Goal: Task Accomplishment & Management: Use online tool/utility

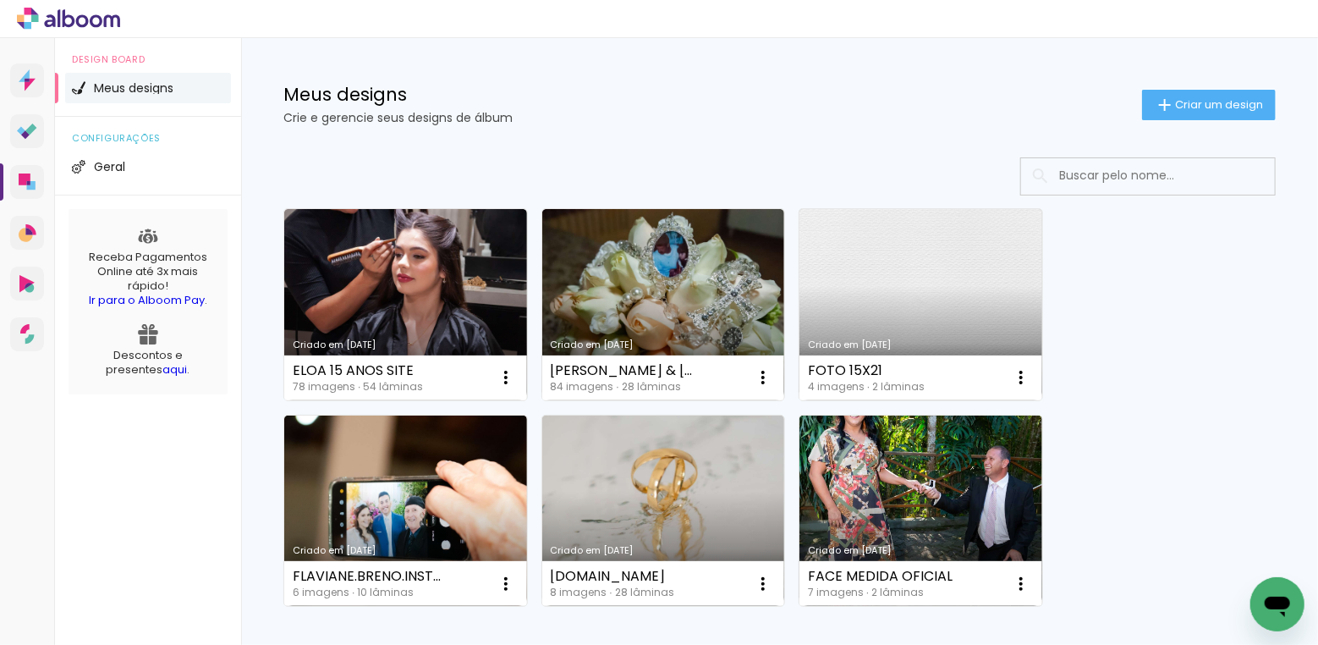
scroll to position [17, 0]
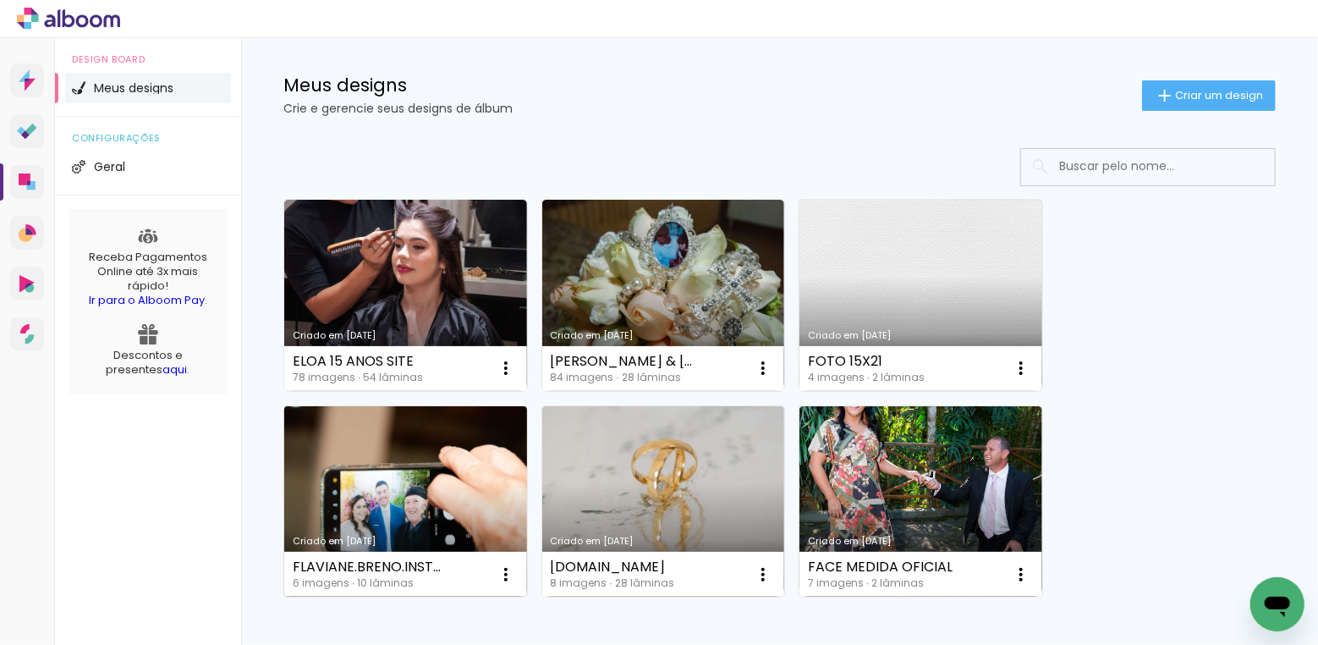
click at [409, 480] on link "Criado em 01/07/24" at bounding box center [405, 501] width 243 height 191
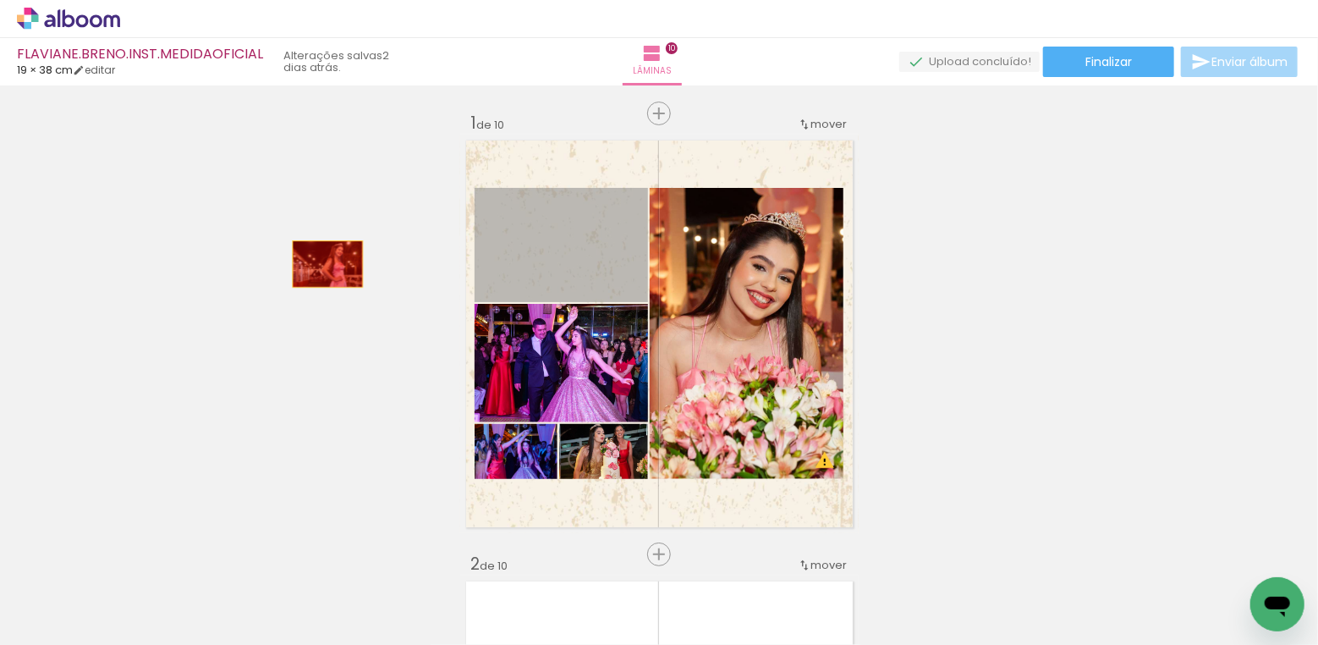
drag, startPoint x: 568, startPoint y: 240, endPoint x: 327, endPoint y: 264, distance: 241.4
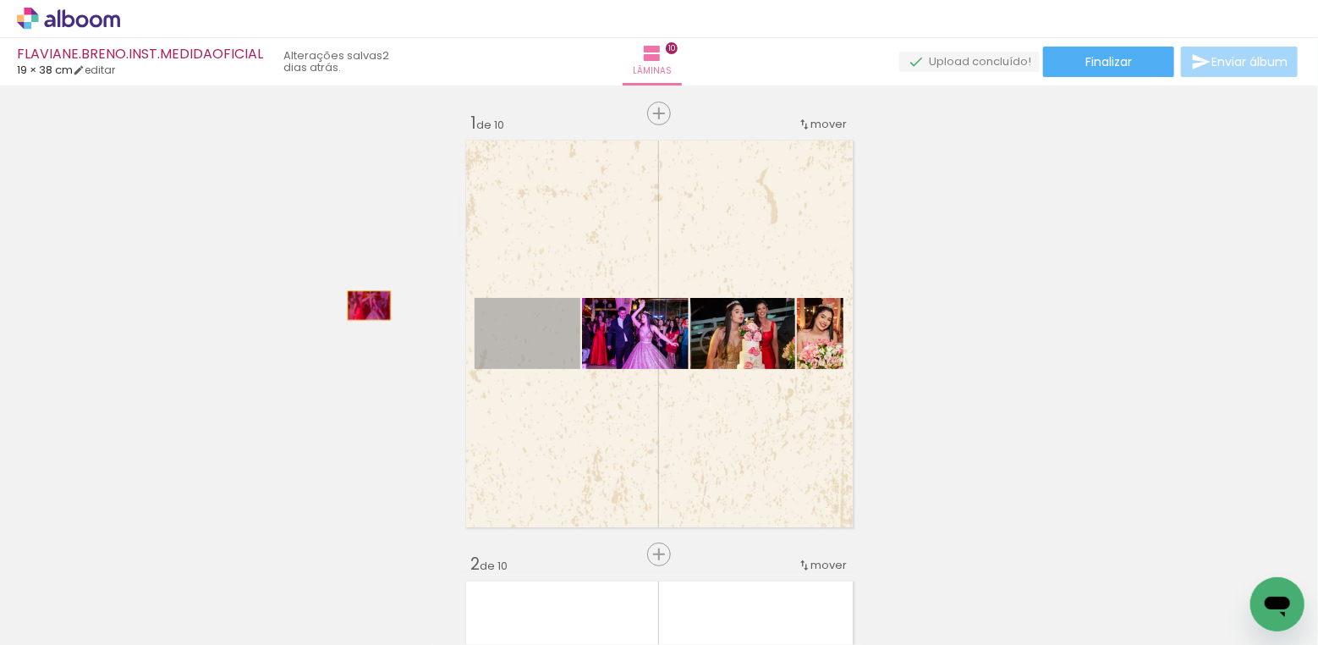
drag, startPoint x: 547, startPoint y: 332, endPoint x: 367, endPoint y: 305, distance: 182.3
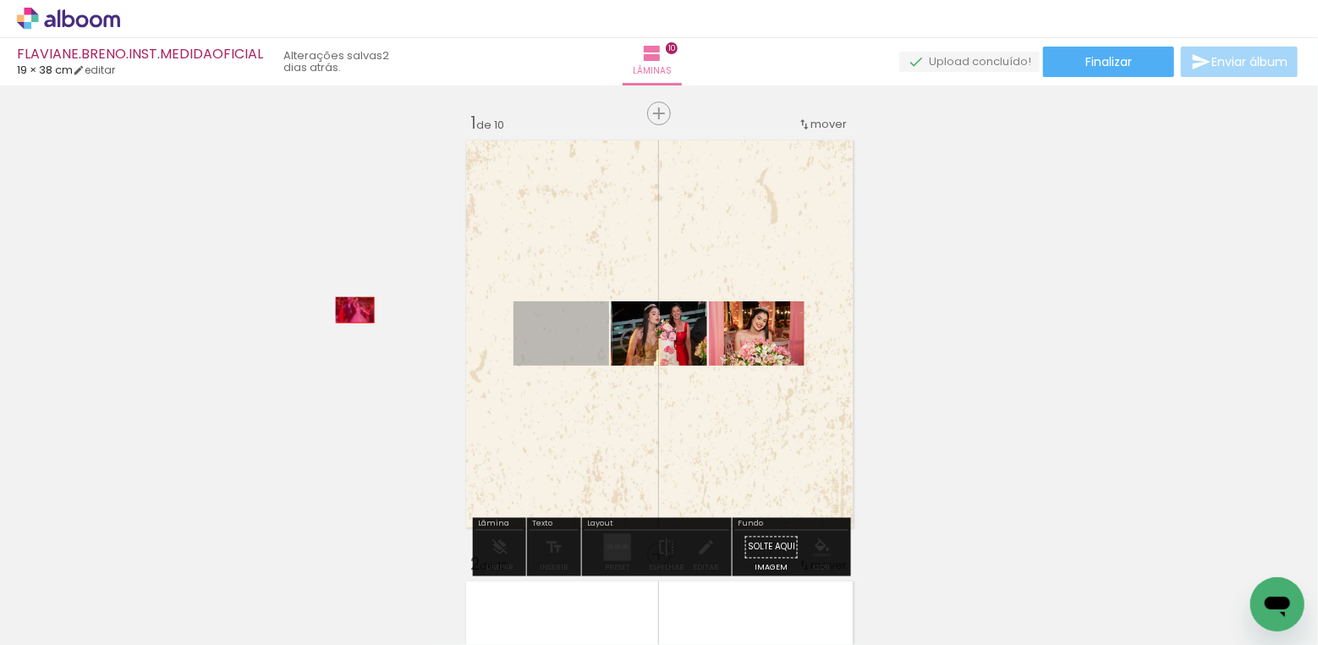
drag, startPoint x: 554, startPoint y: 339, endPoint x: 354, endPoint y: 310, distance: 201.8
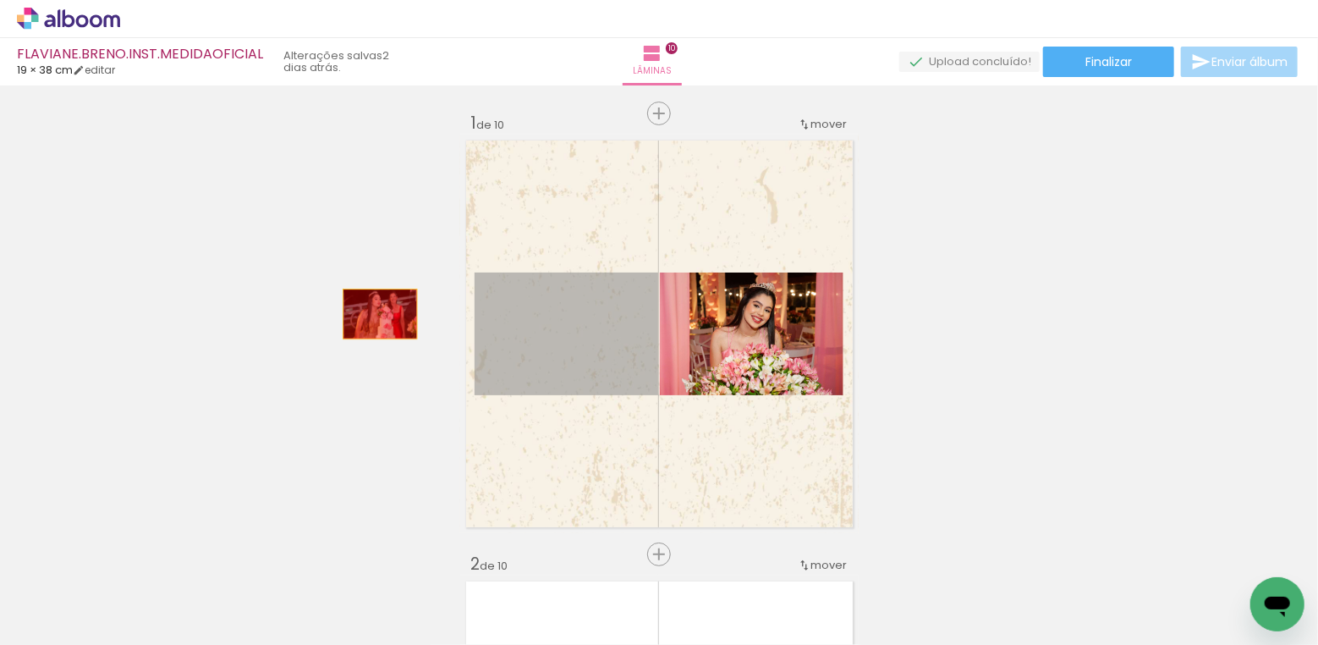
drag, startPoint x: 532, startPoint y: 346, endPoint x: 348, endPoint y: 305, distance: 188.8
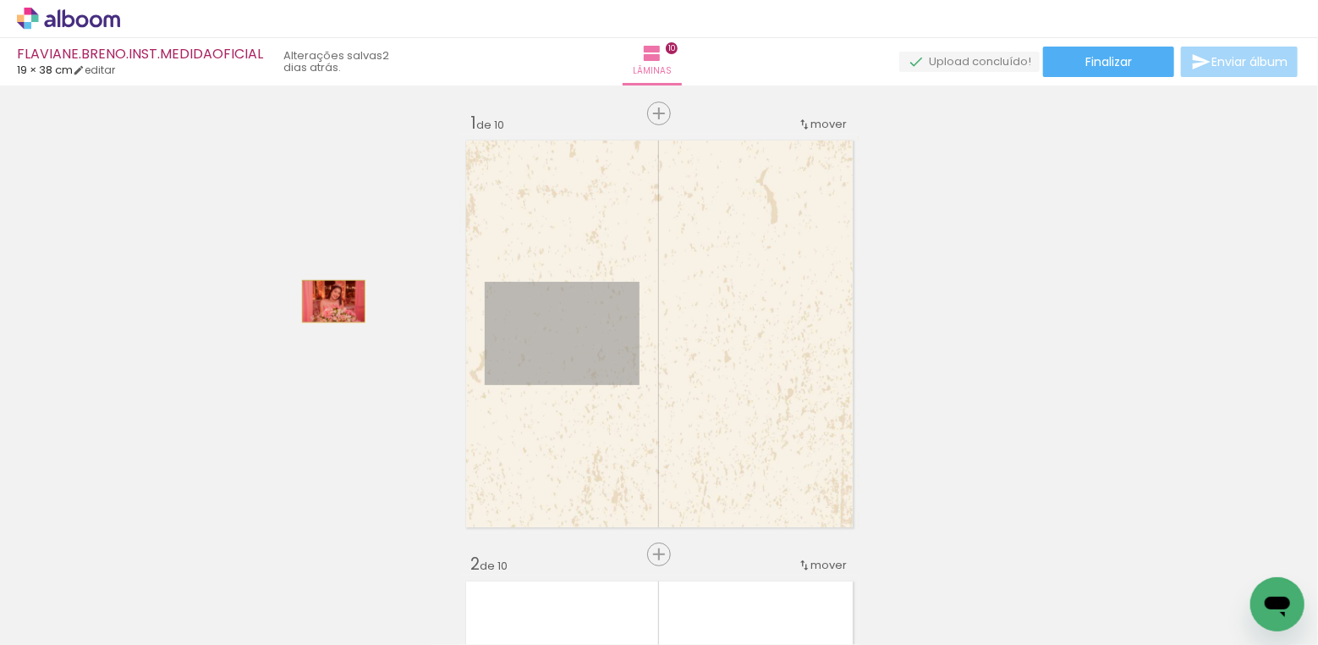
drag, startPoint x: 605, startPoint y: 326, endPoint x: 333, endPoint y: 301, distance: 272.6
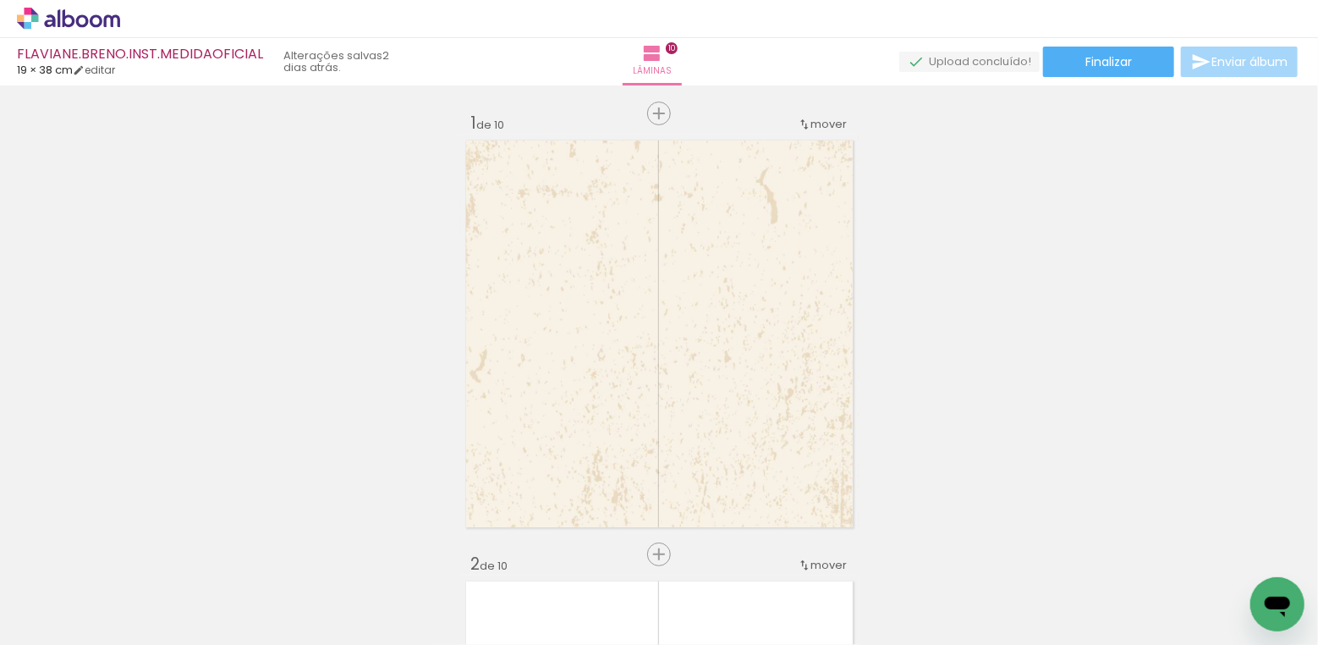
click at [234, 554] on iron-icon at bounding box center [227, 554] width 18 height 18
click at [228, 556] on iron-icon at bounding box center [227, 554] width 18 height 18
click at [231, 555] on iron-icon at bounding box center [227, 554] width 18 height 18
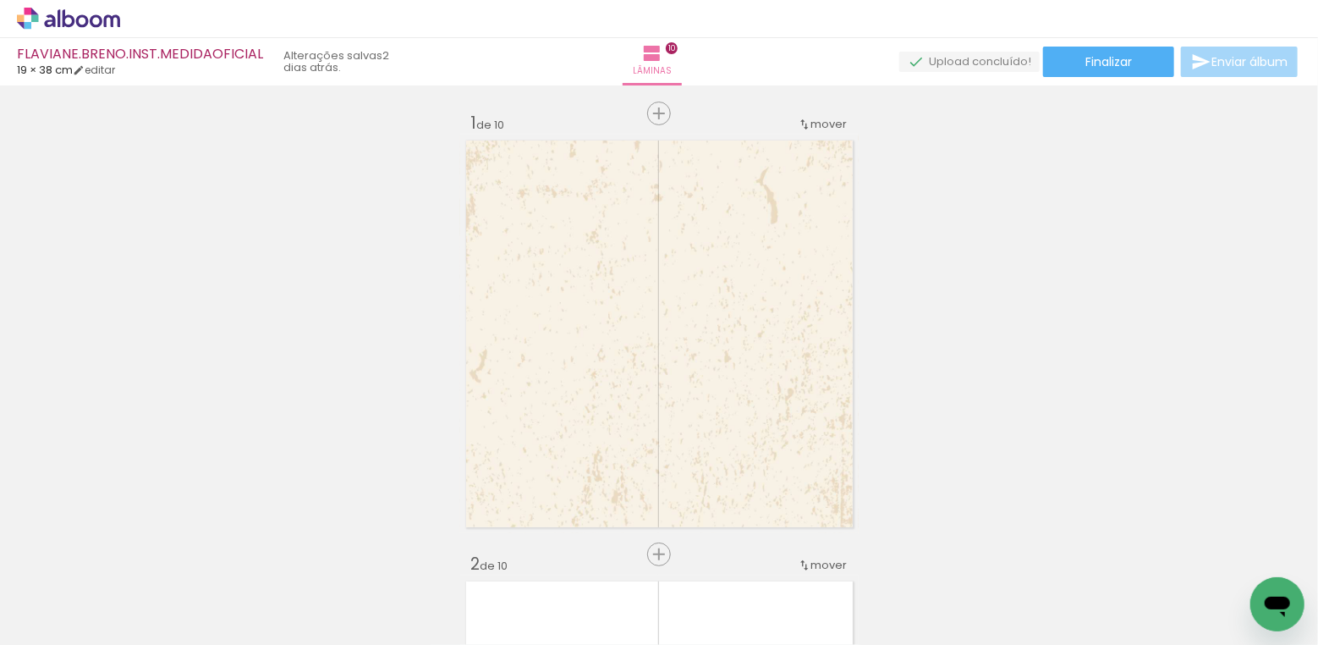
click at [61, 623] on span "Adicionar Fotos" at bounding box center [60, 621] width 51 height 19
click at [0, 0] on input "file" at bounding box center [0, 0] width 0 height 0
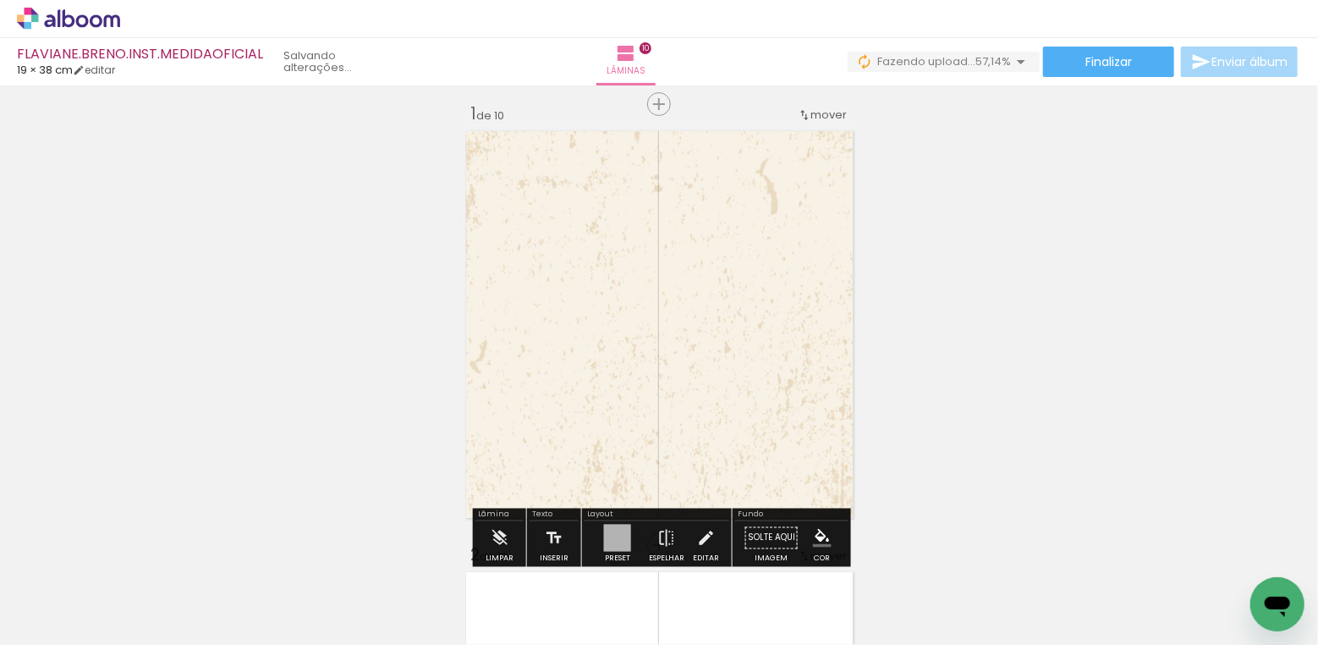
scroll to position [25, 0]
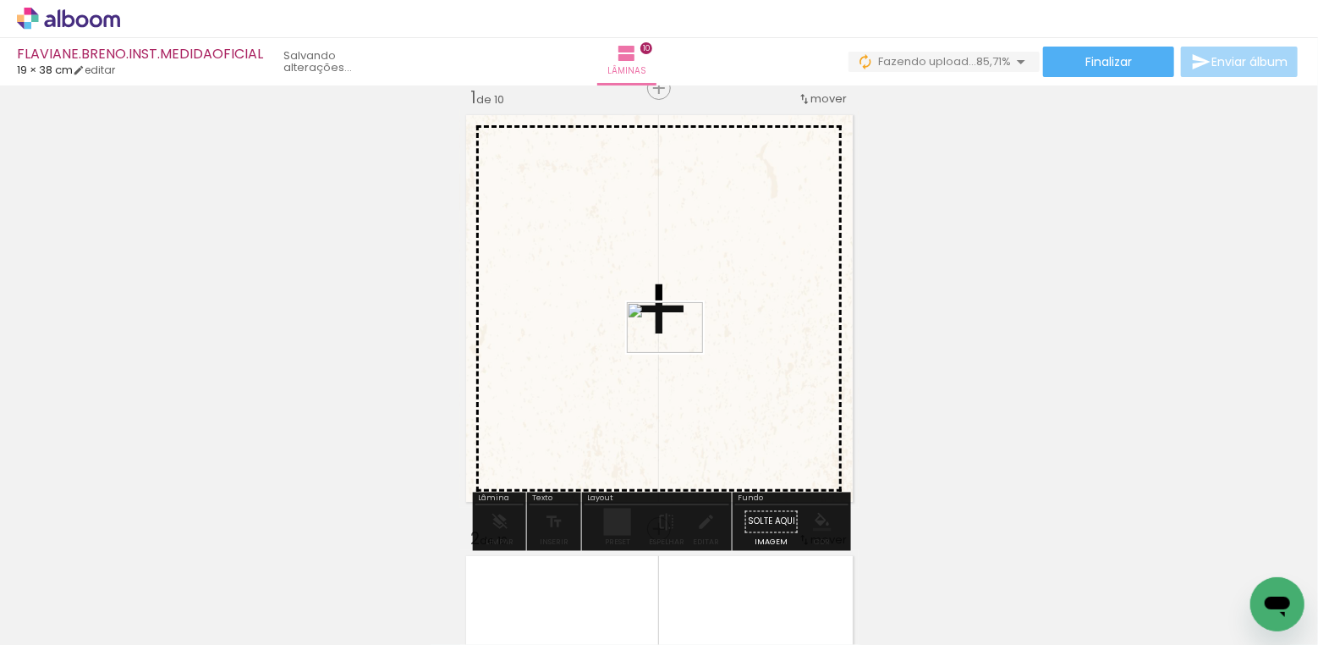
drag, startPoint x: 363, startPoint y: 588, endPoint x: 678, endPoint y: 353, distance: 392.8
click at [678, 353] on quentale-workspace at bounding box center [659, 322] width 1318 height 645
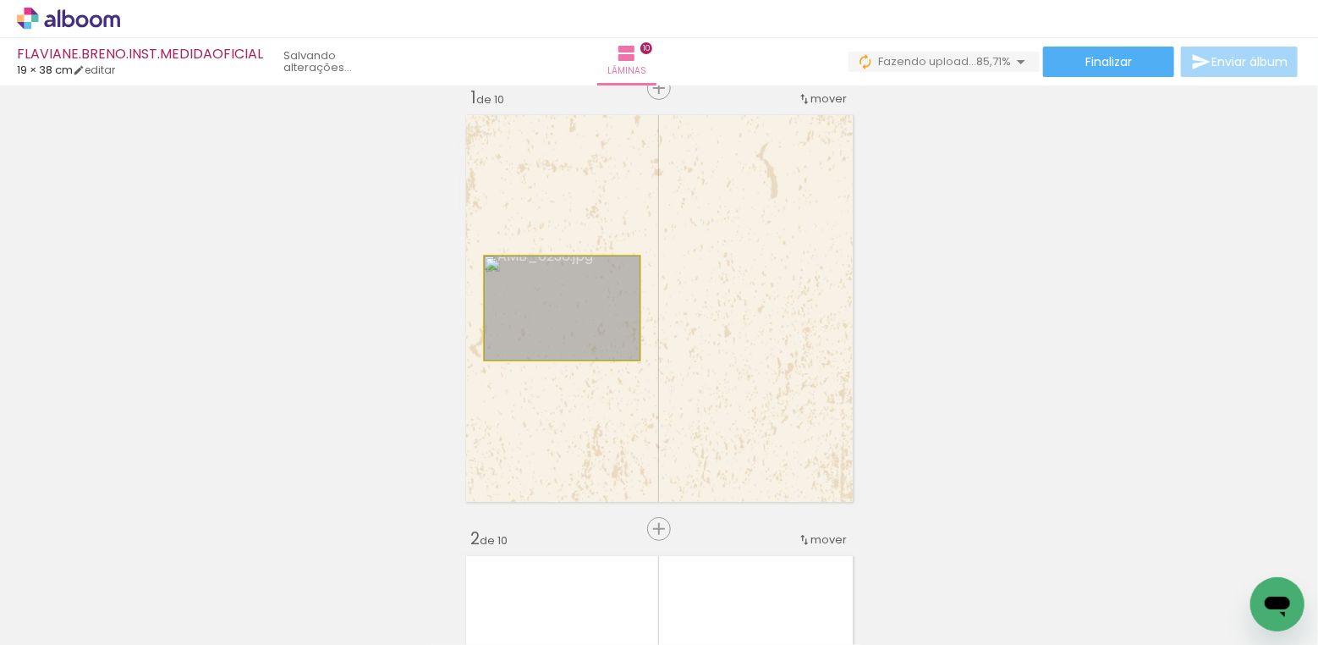
drag, startPoint x: 572, startPoint y: 309, endPoint x: 621, endPoint y: 317, distance: 49.8
drag, startPoint x: 590, startPoint y: 335, endPoint x: 648, endPoint y: 343, distance: 59.0
click at [657, 345] on quentale-layouter at bounding box center [659, 308] width 398 height 398
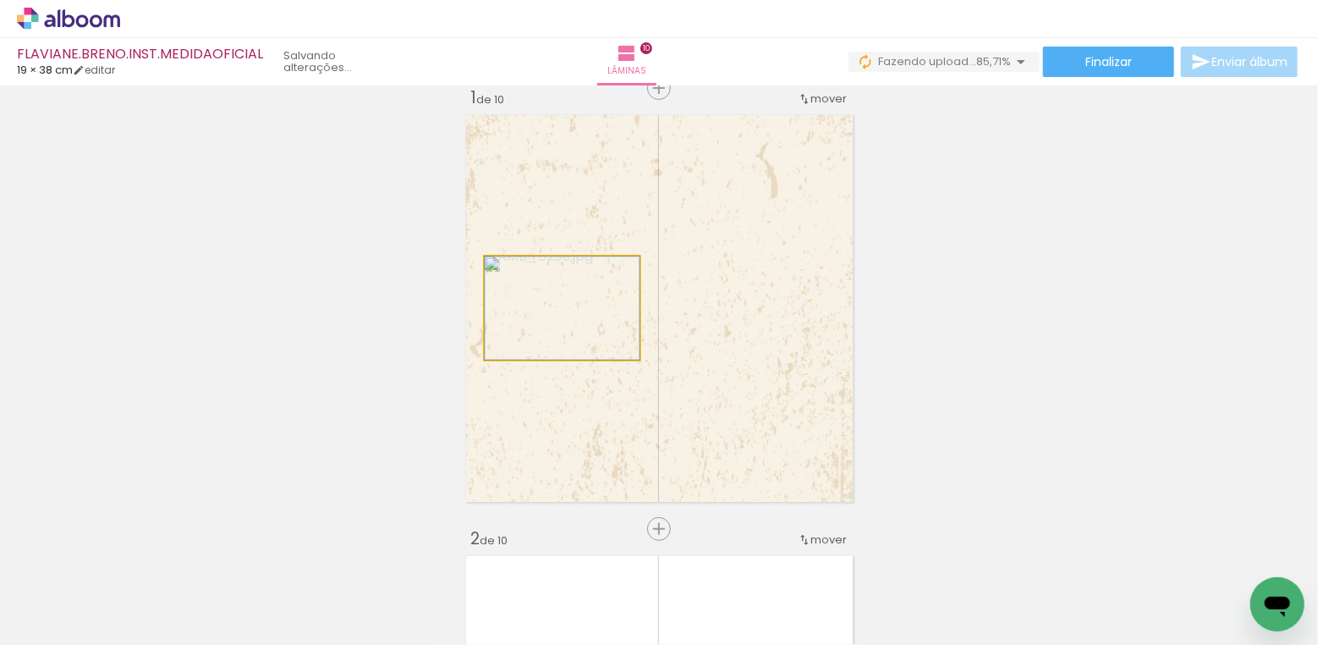
click at [531, 328] on quentale-photo at bounding box center [562, 307] width 155 height 103
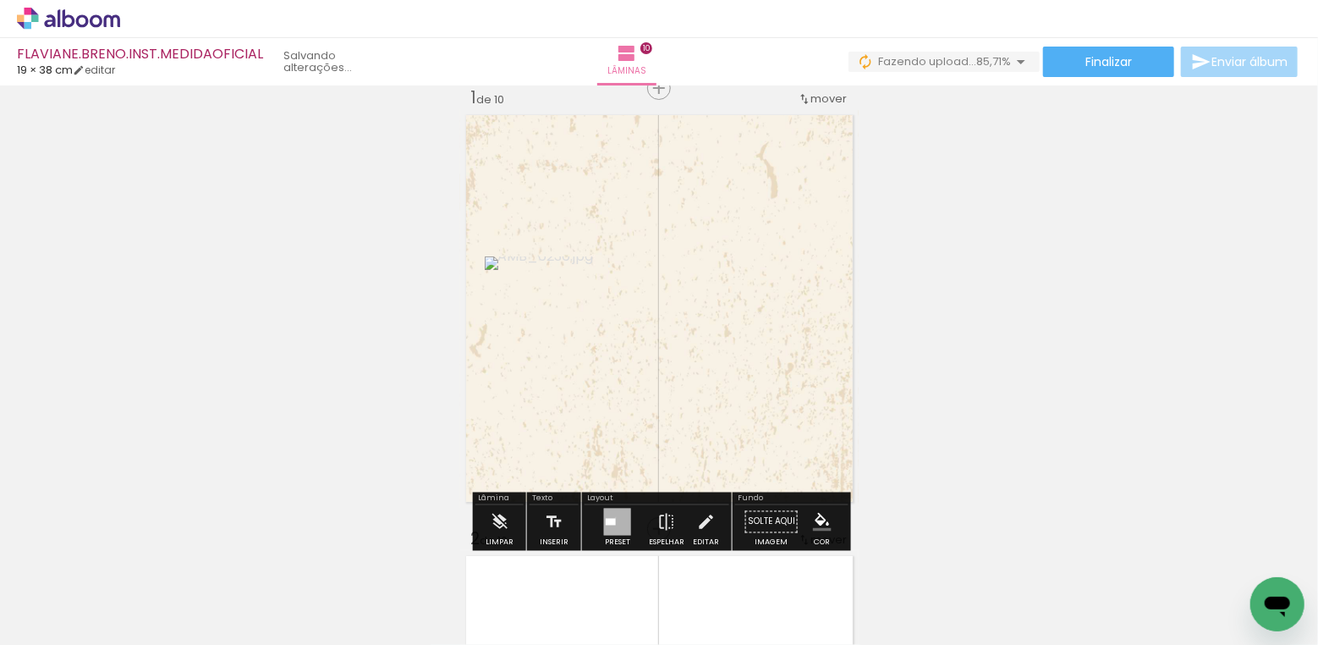
click at [612, 517] on div at bounding box center [617, 521] width 27 height 27
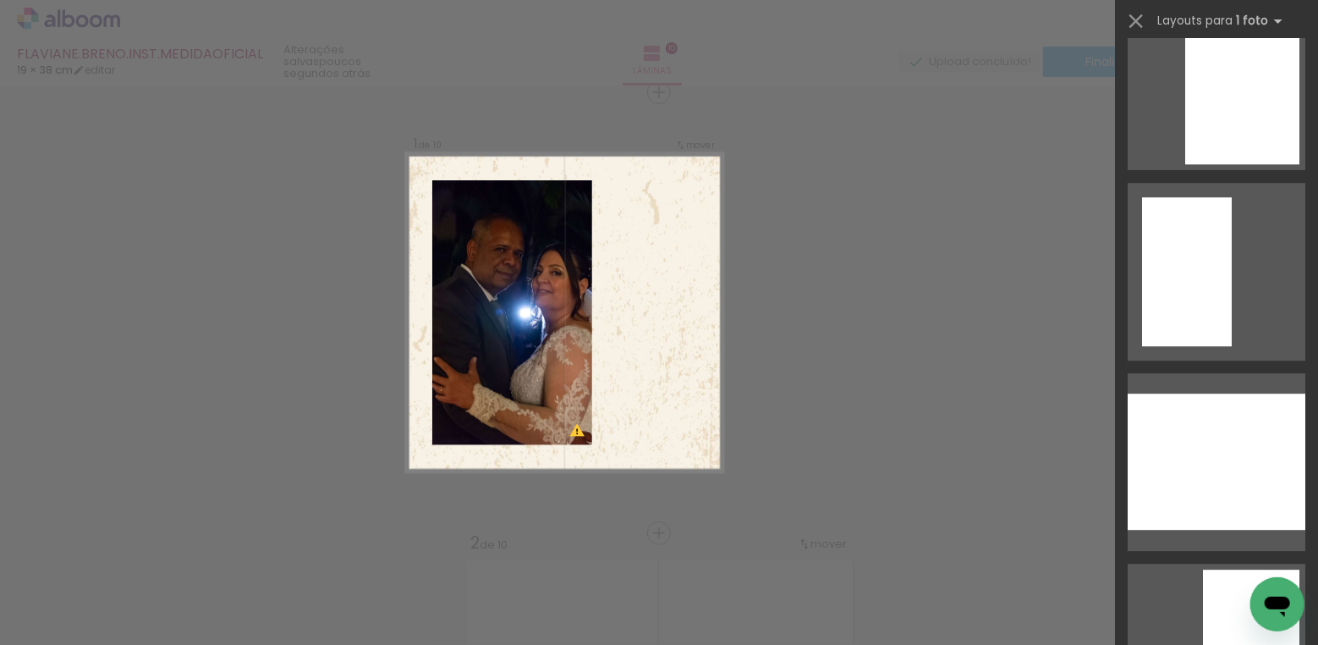
scroll to position [2614, 0]
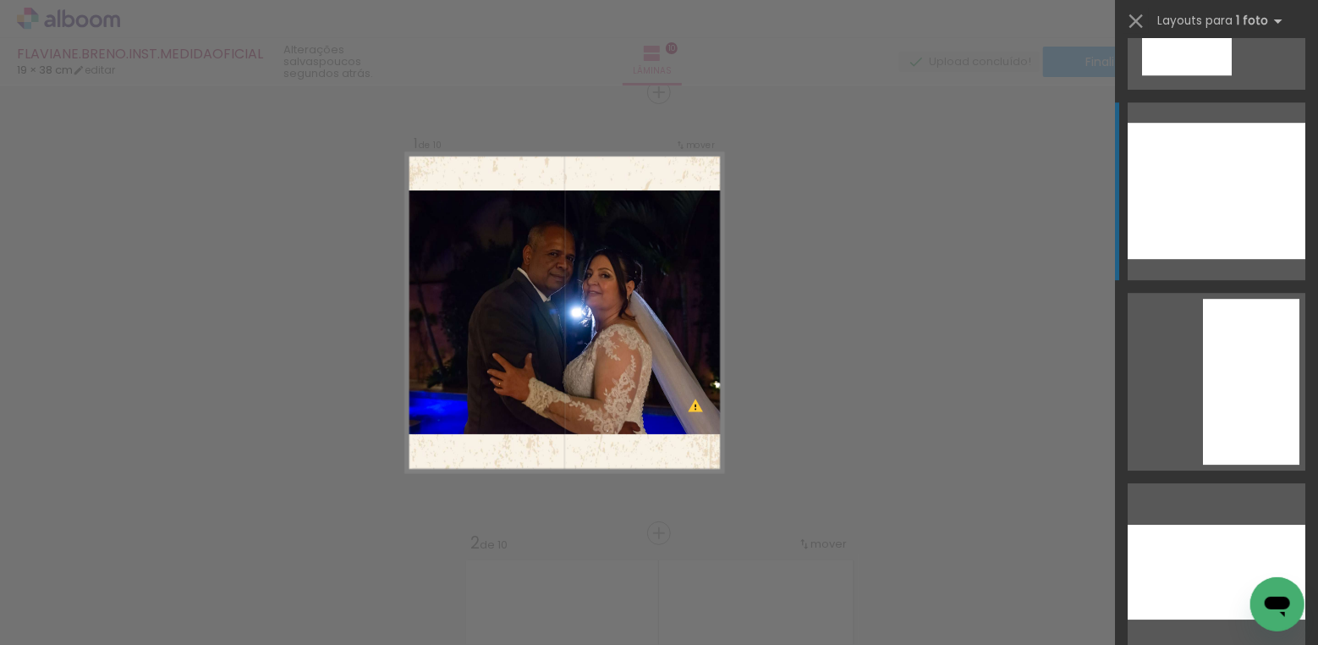
click at [1215, 229] on div at bounding box center [1217, 191] width 178 height 136
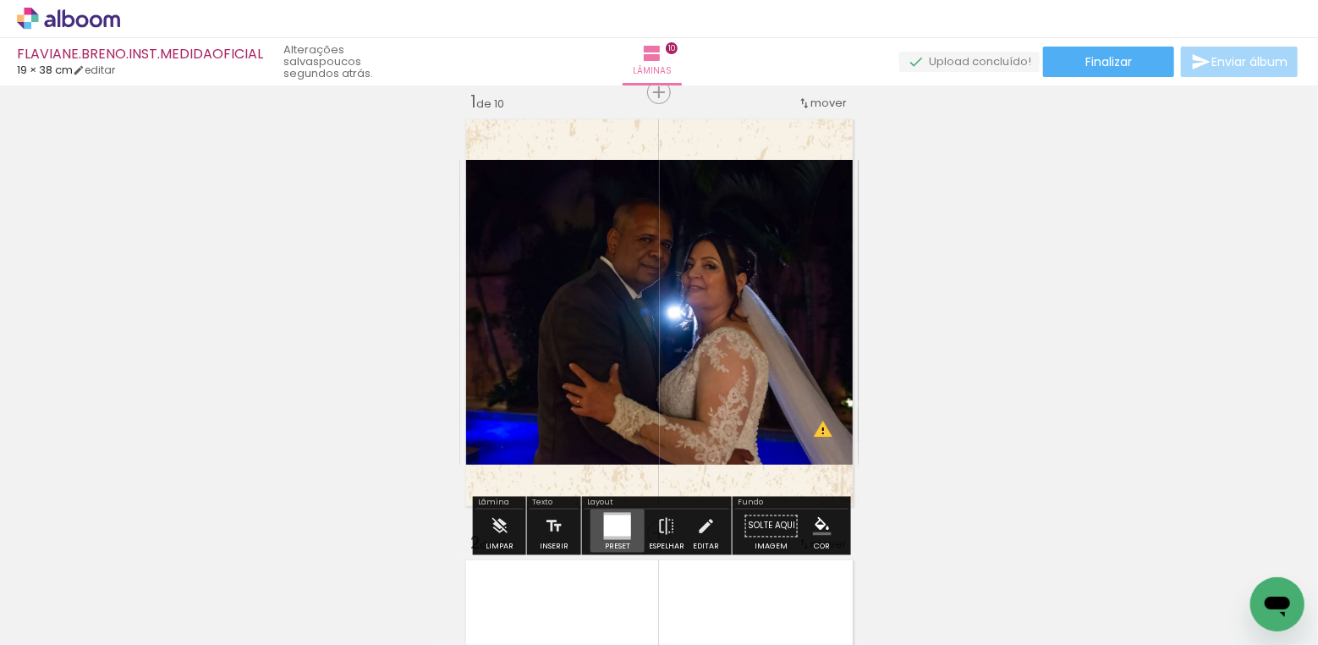
click at [617, 522] on div at bounding box center [617, 525] width 27 height 21
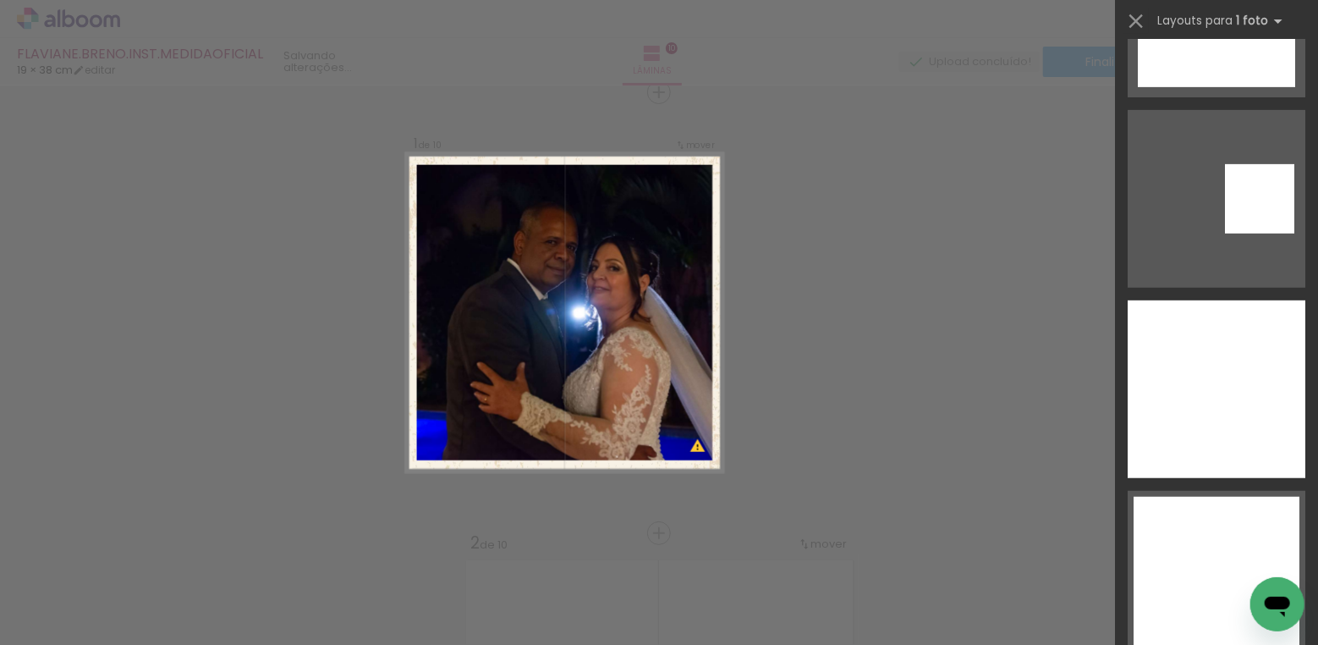
scroll to position [3981, 0]
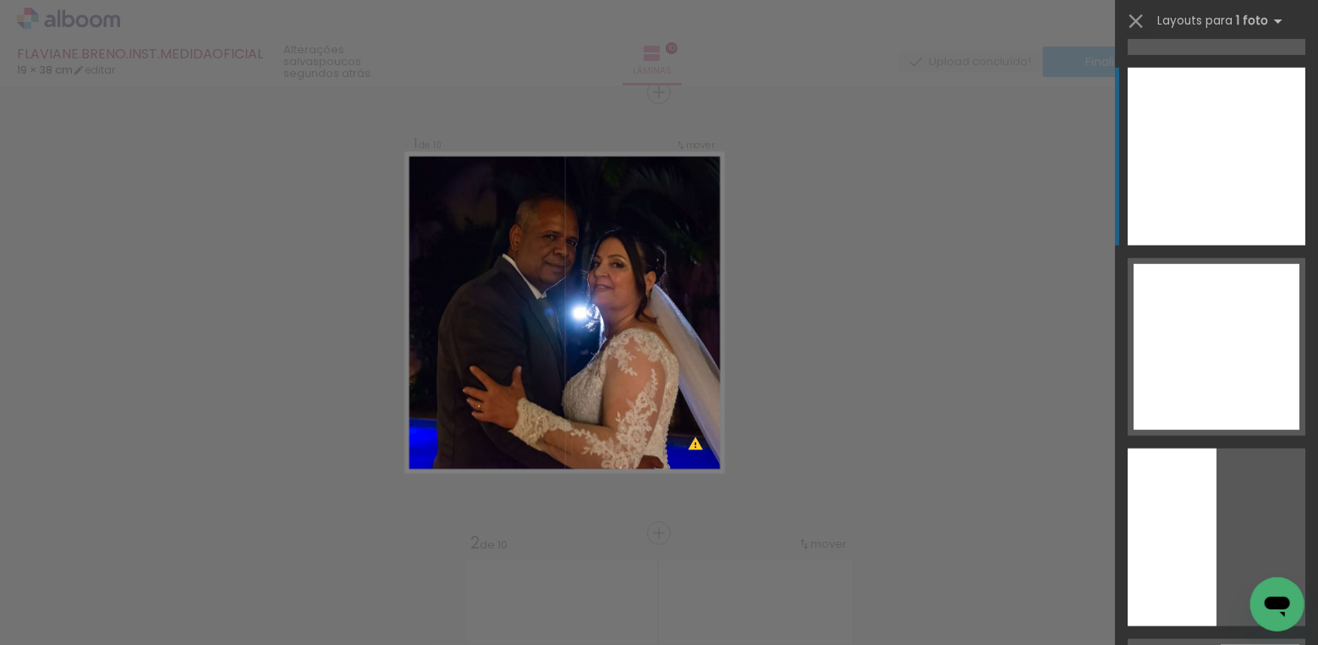
click at [1196, 147] on div at bounding box center [1217, 157] width 178 height 178
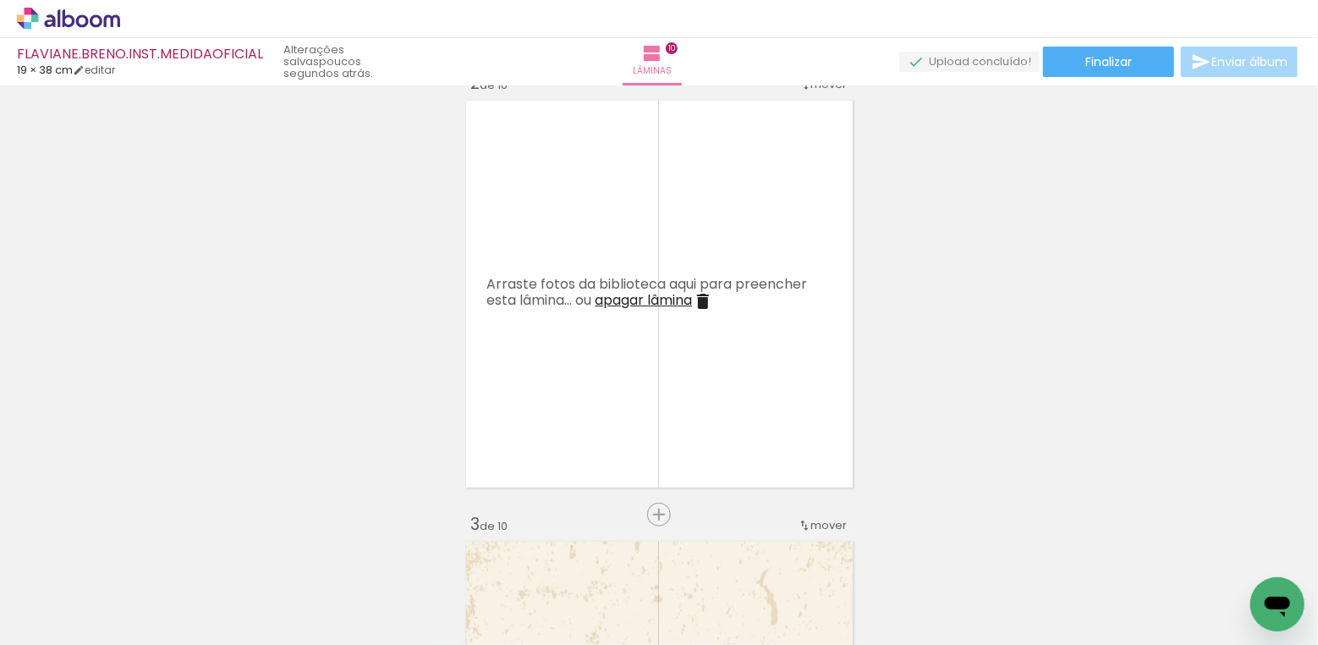
scroll to position [478, 0]
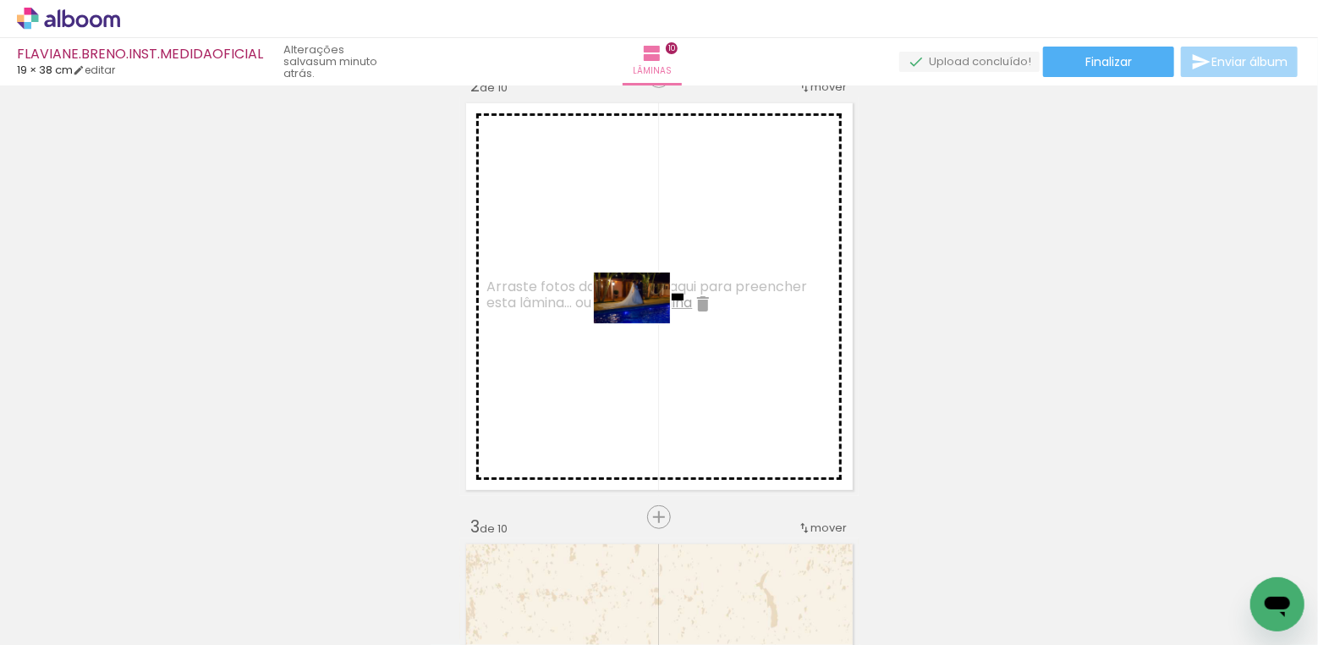
drag, startPoint x: 461, startPoint y: 583, endPoint x: 645, endPoint y: 323, distance: 318.0
click at [645, 323] on quentale-workspace at bounding box center [659, 322] width 1318 height 645
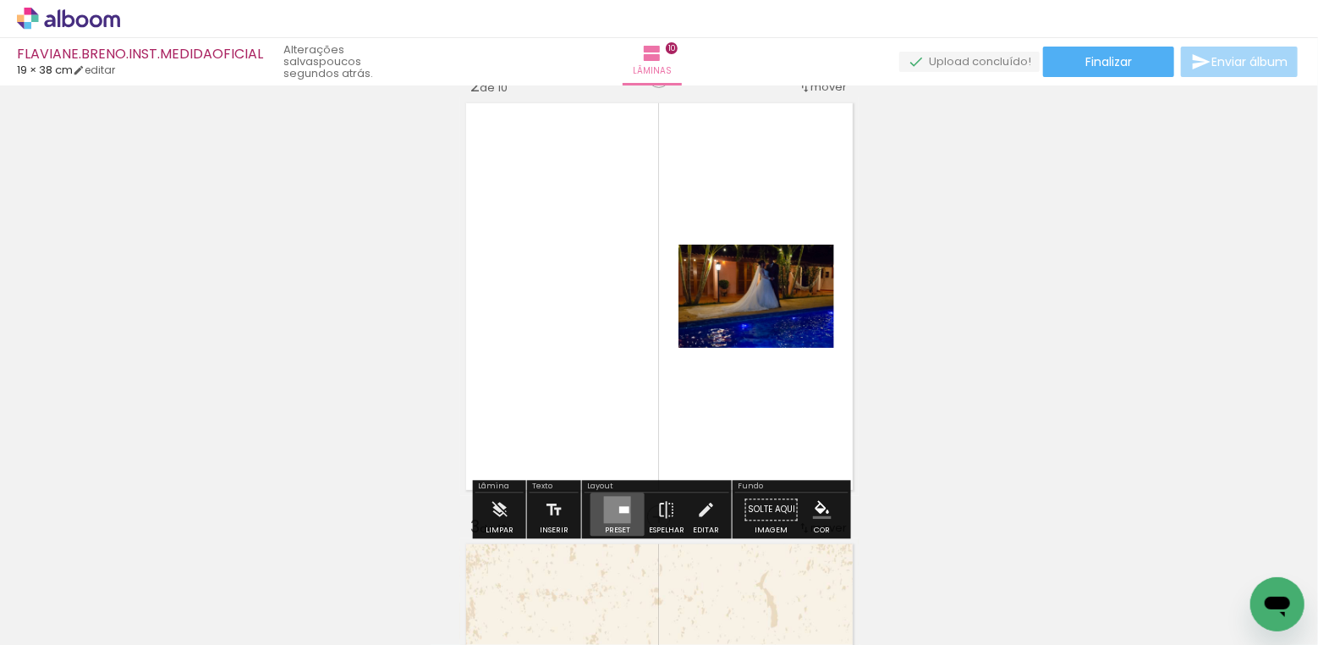
click at [619, 514] on quentale-layouter at bounding box center [617, 510] width 27 height 27
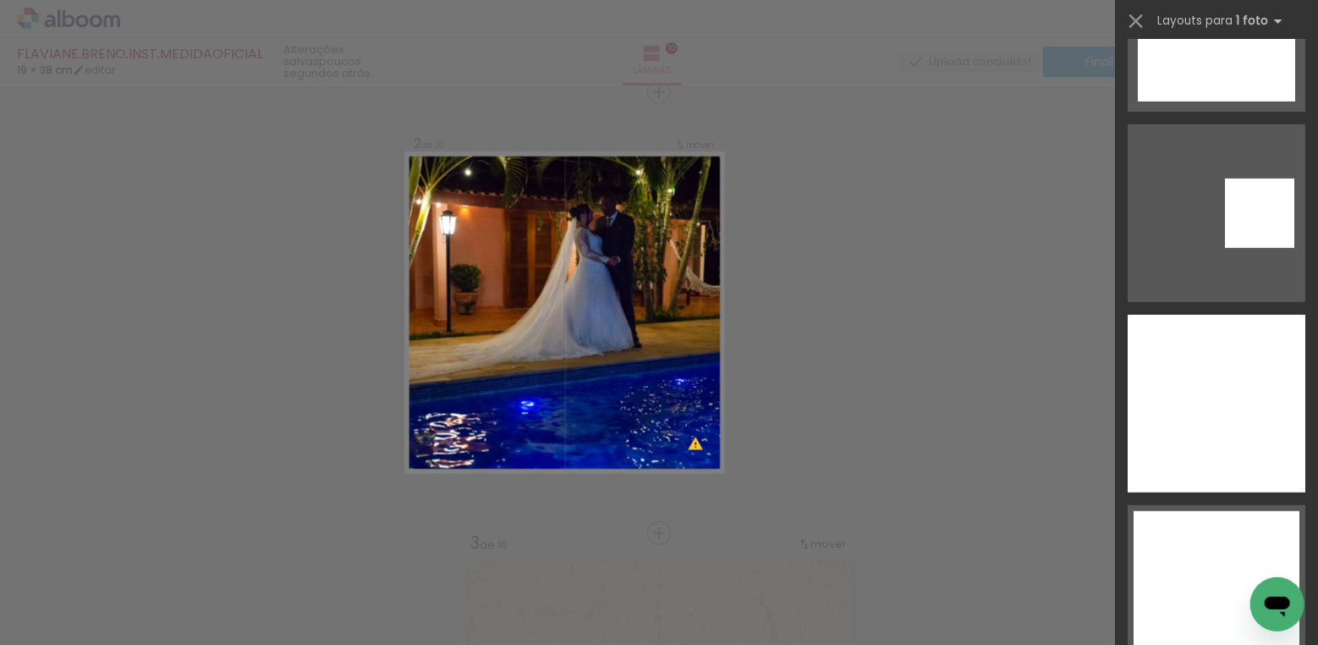
scroll to position [3749, 0]
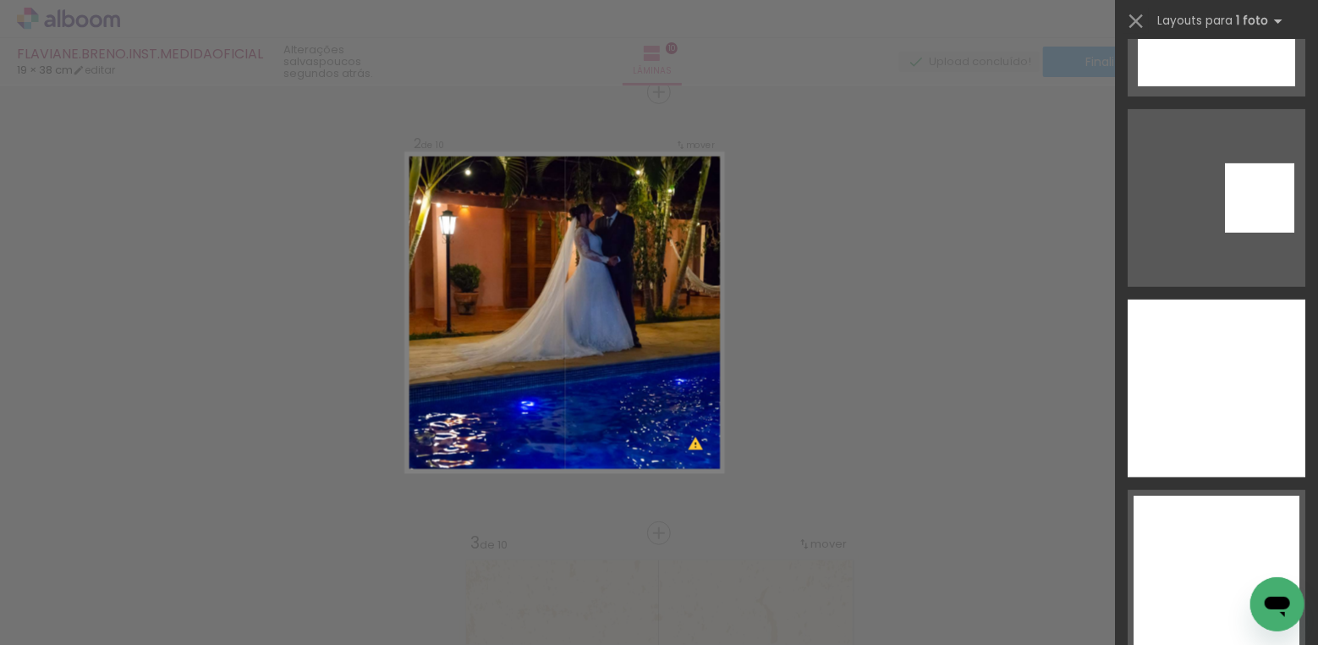
click at [1224, 390] on div at bounding box center [1217, 388] width 178 height 178
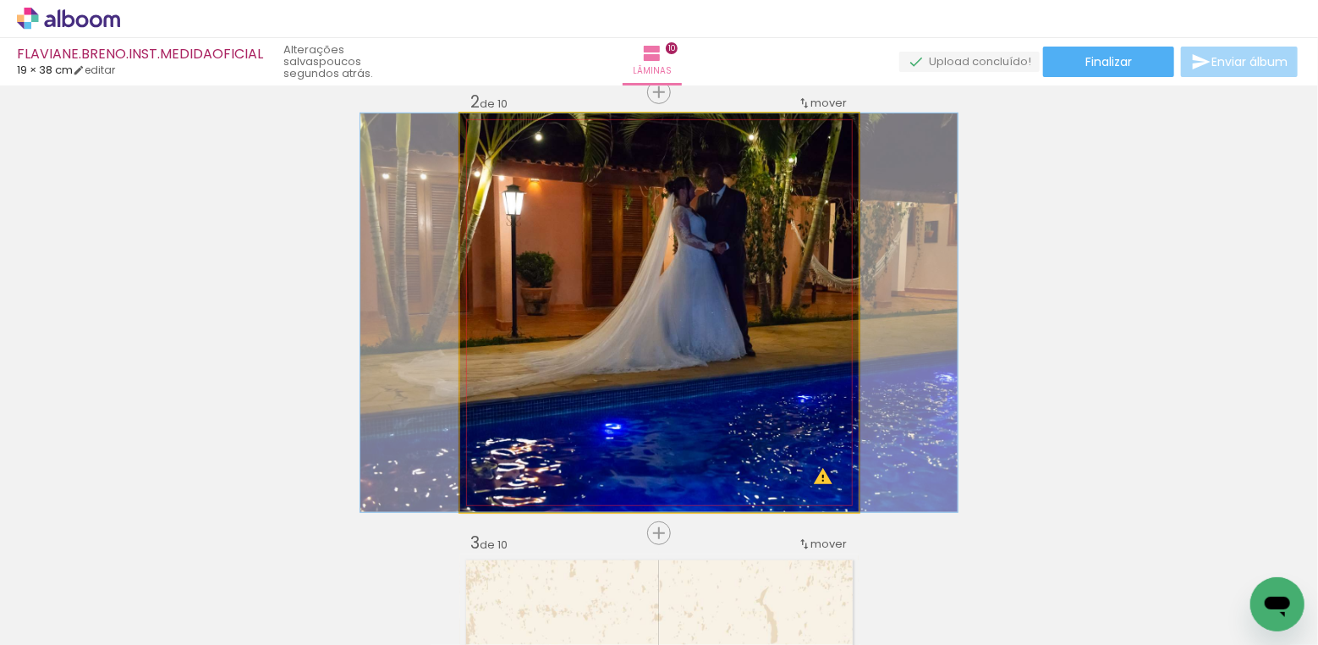
click at [685, 409] on quentale-photo at bounding box center [659, 312] width 398 height 398
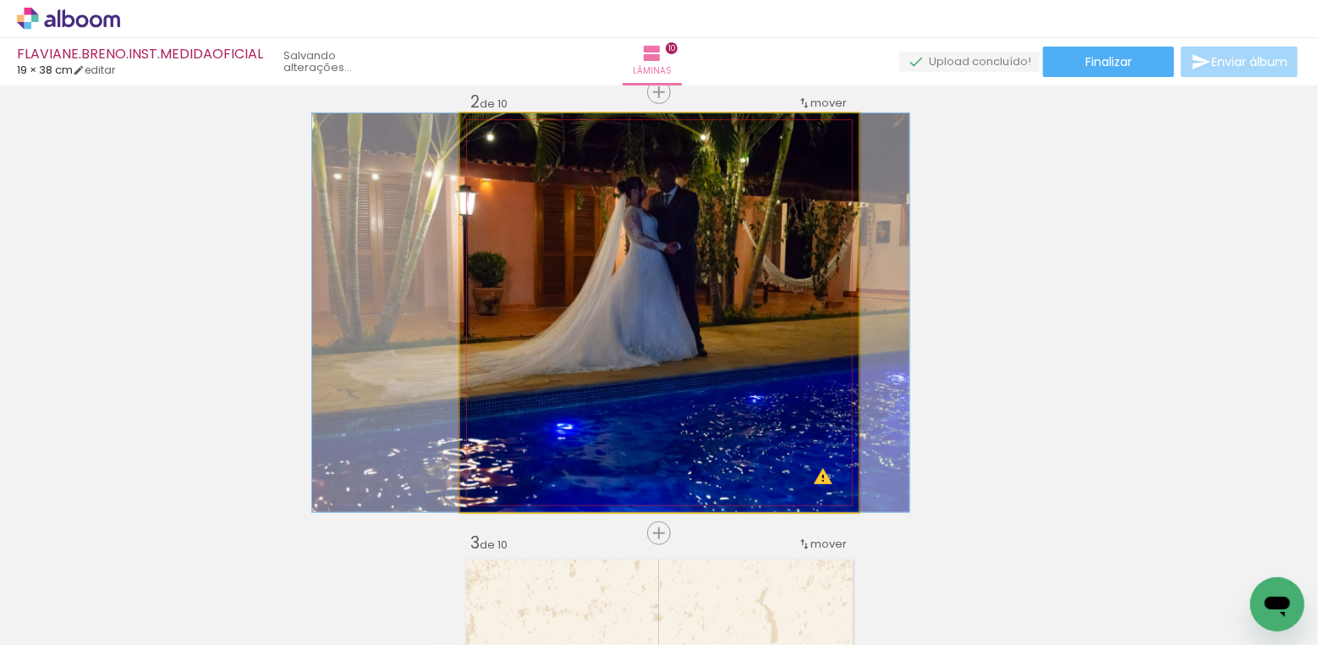
drag, startPoint x: 685, startPoint y: 409, endPoint x: 637, endPoint y: 409, distance: 48.2
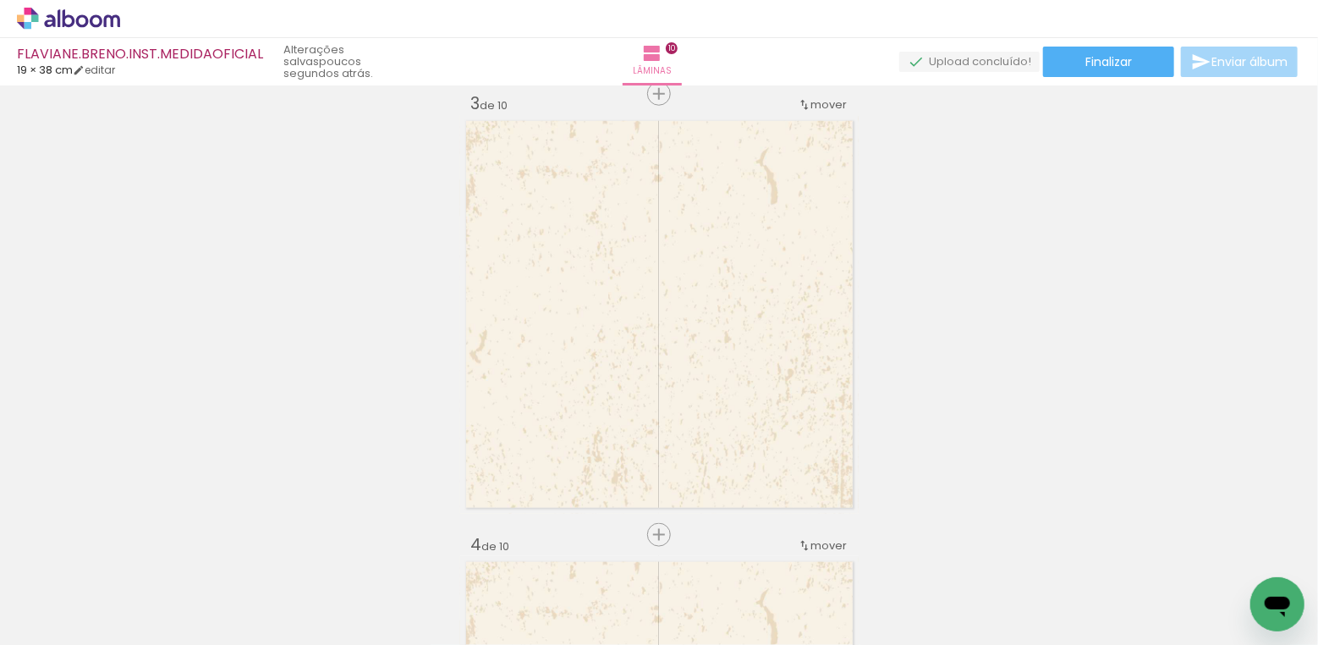
scroll to position [901, 0]
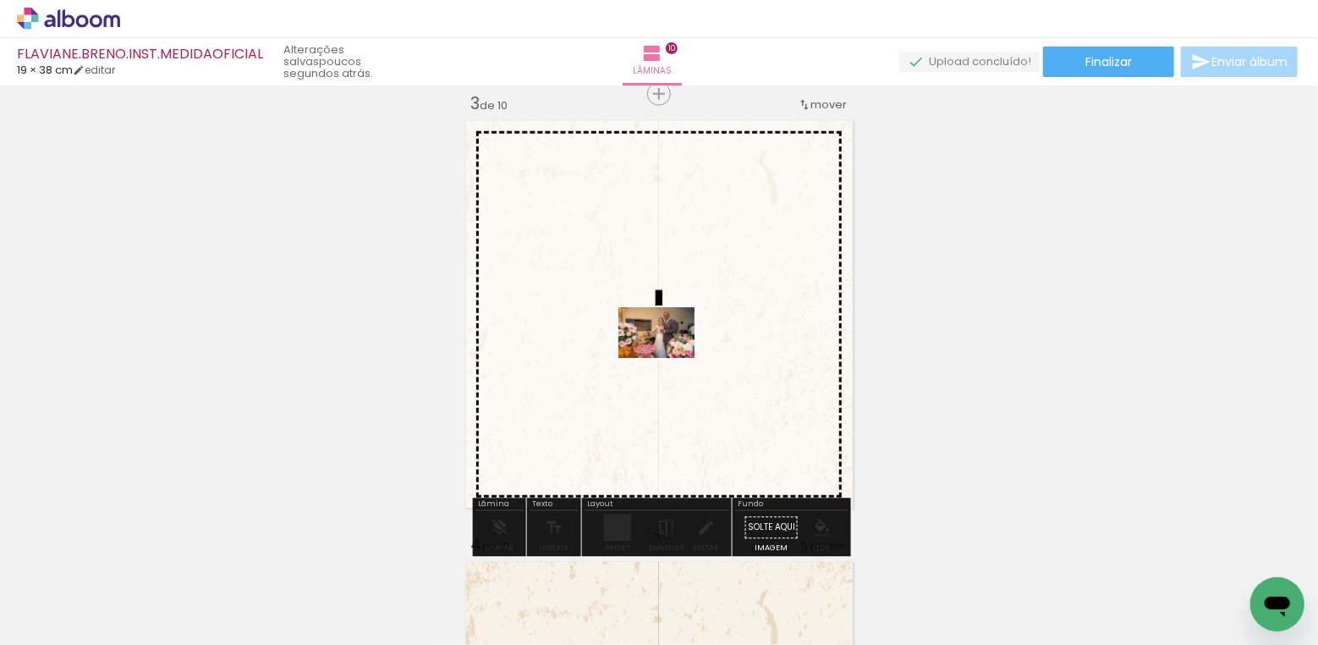
drag, startPoint x: 554, startPoint y: 594, endPoint x: 669, endPoint y: 358, distance: 262.5
click at [669, 358] on quentale-workspace at bounding box center [659, 322] width 1318 height 645
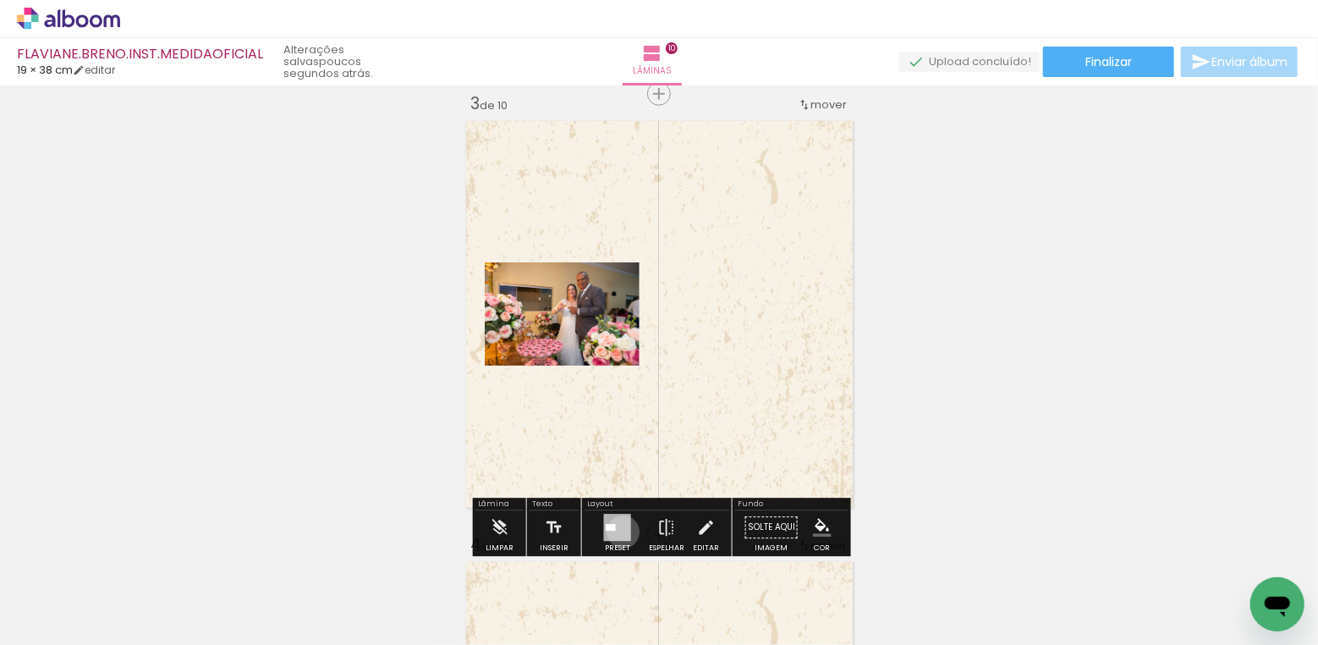
click at [619, 531] on div at bounding box center [617, 527] width 27 height 27
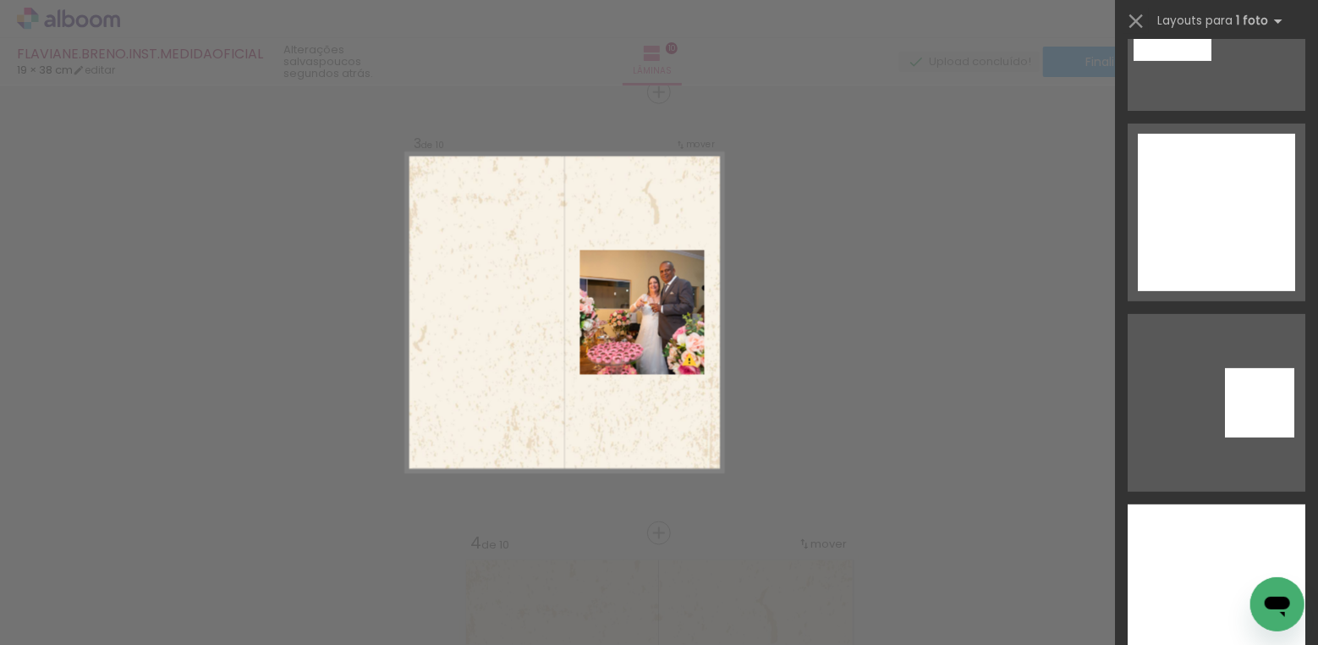
scroll to position [3797, 0]
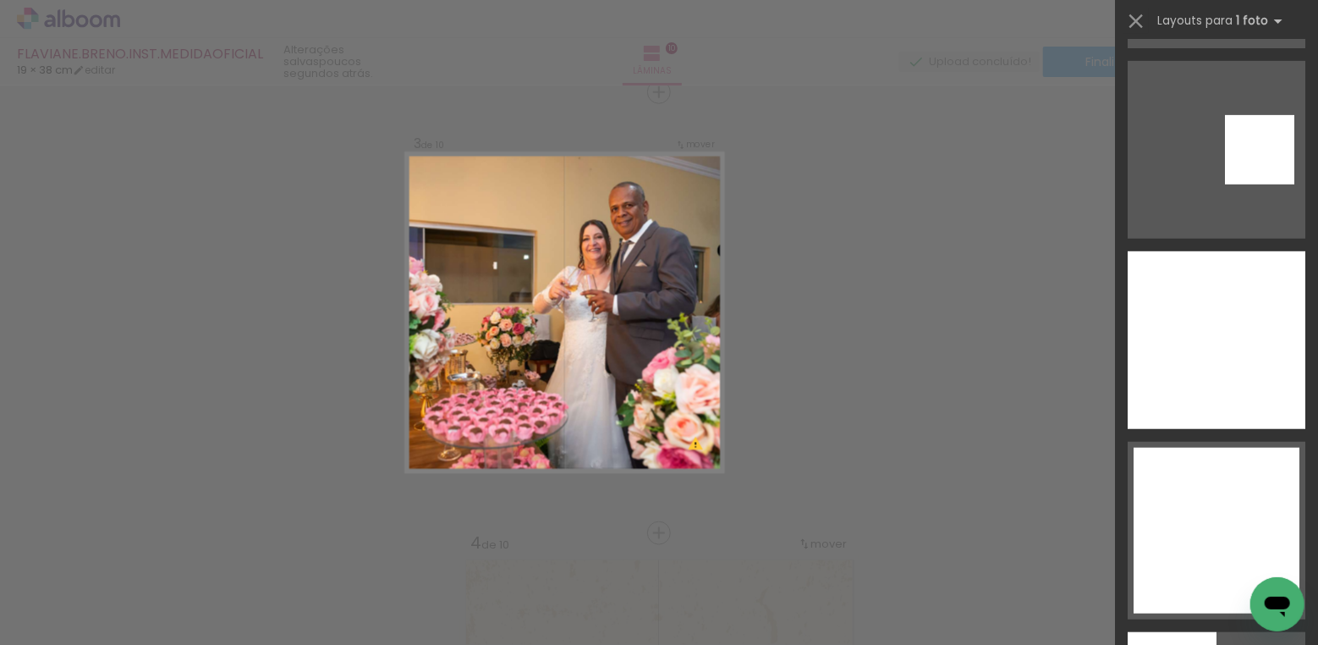
click at [1250, 333] on div at bounding box center [1217, 340] width 178 height 178
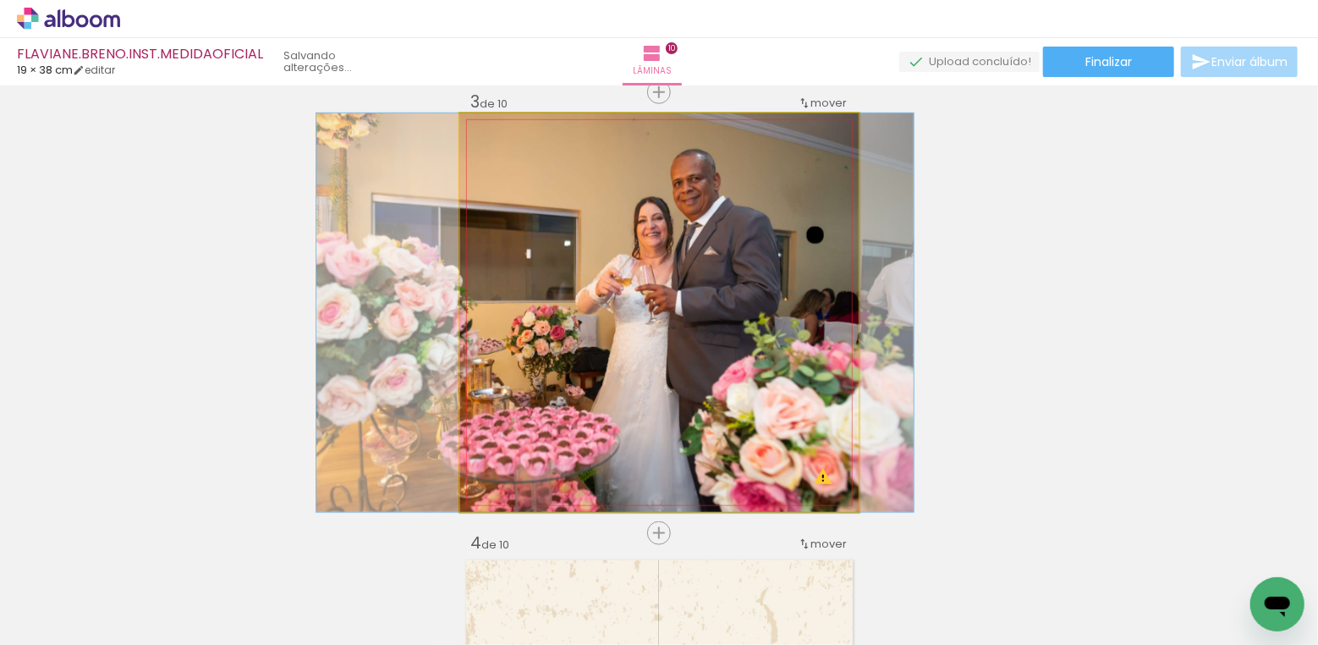
drag, startPoint x: 788, startPoint y: 374, endPoint x: 744, endPoint y: 373, distance: 44.0
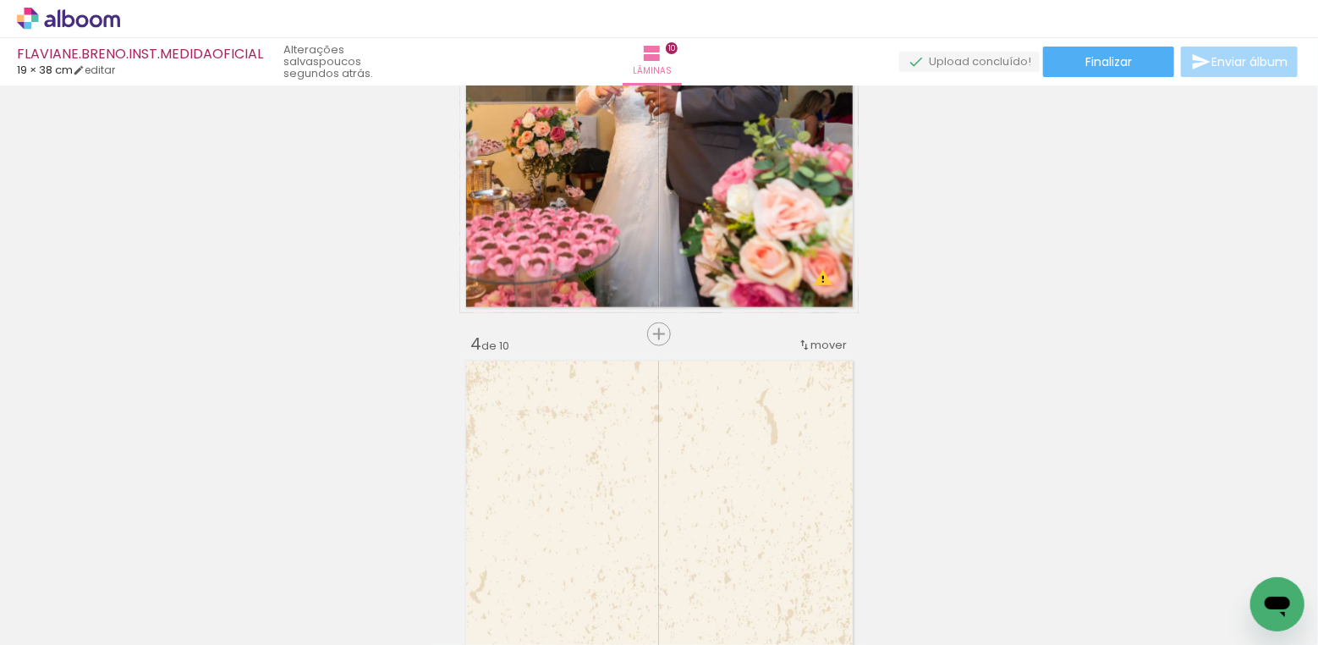
scroll to position [1333, 0]
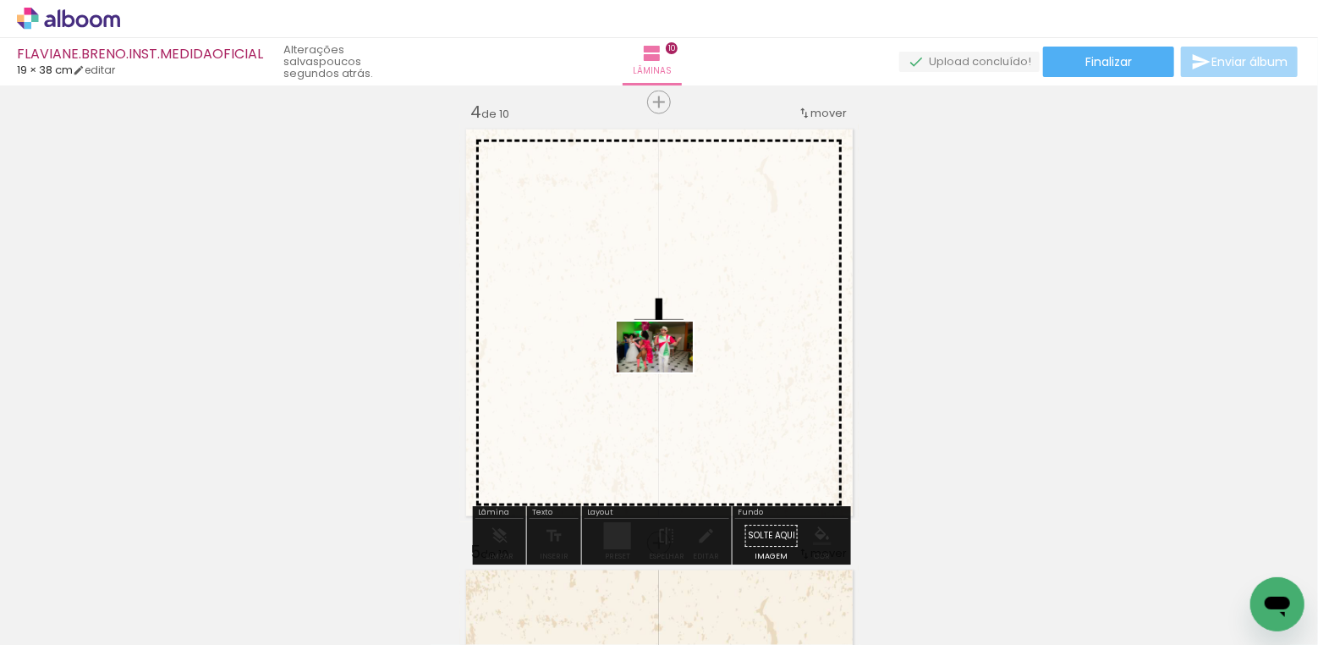
drag, startPoint x: 645, startPoint y: 574, endPoint x: 667, endPoint y: 372, distance: 203.4
click at [667, 372] on quentale-workspace at bounding box center [659, 322] width 1318 height 645
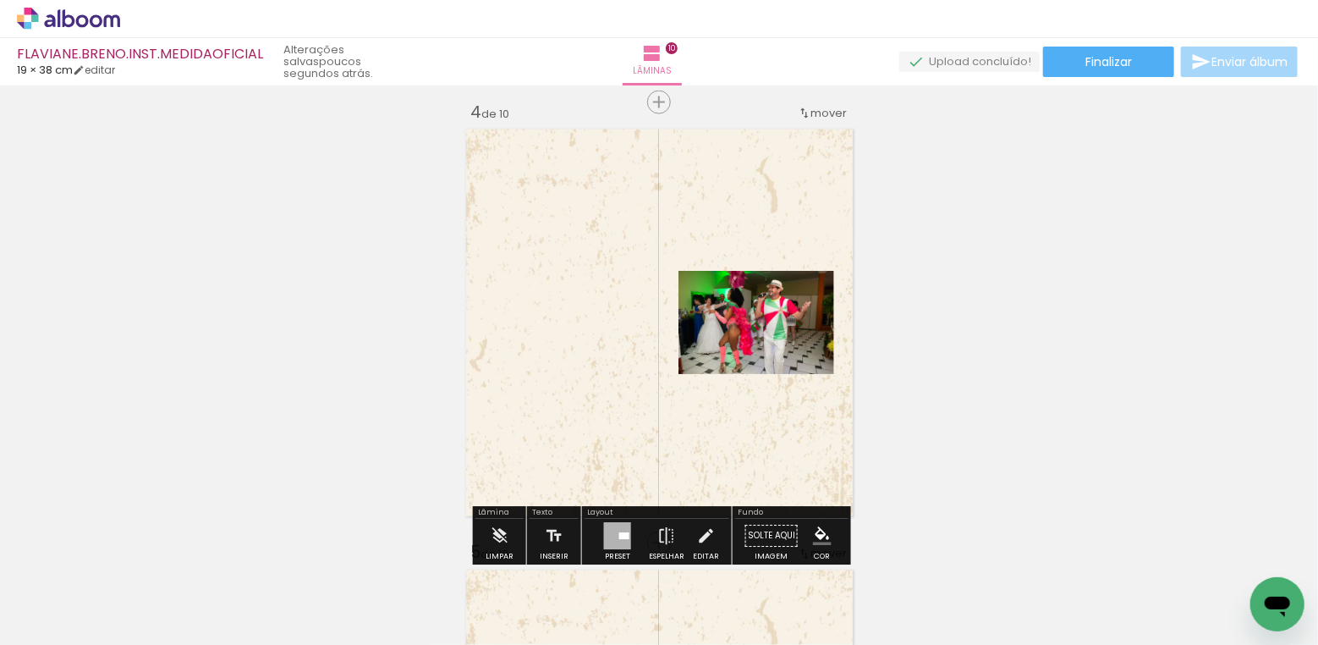
click at [619, 533] on div at bounding box center [624, 536] width 10 height 7
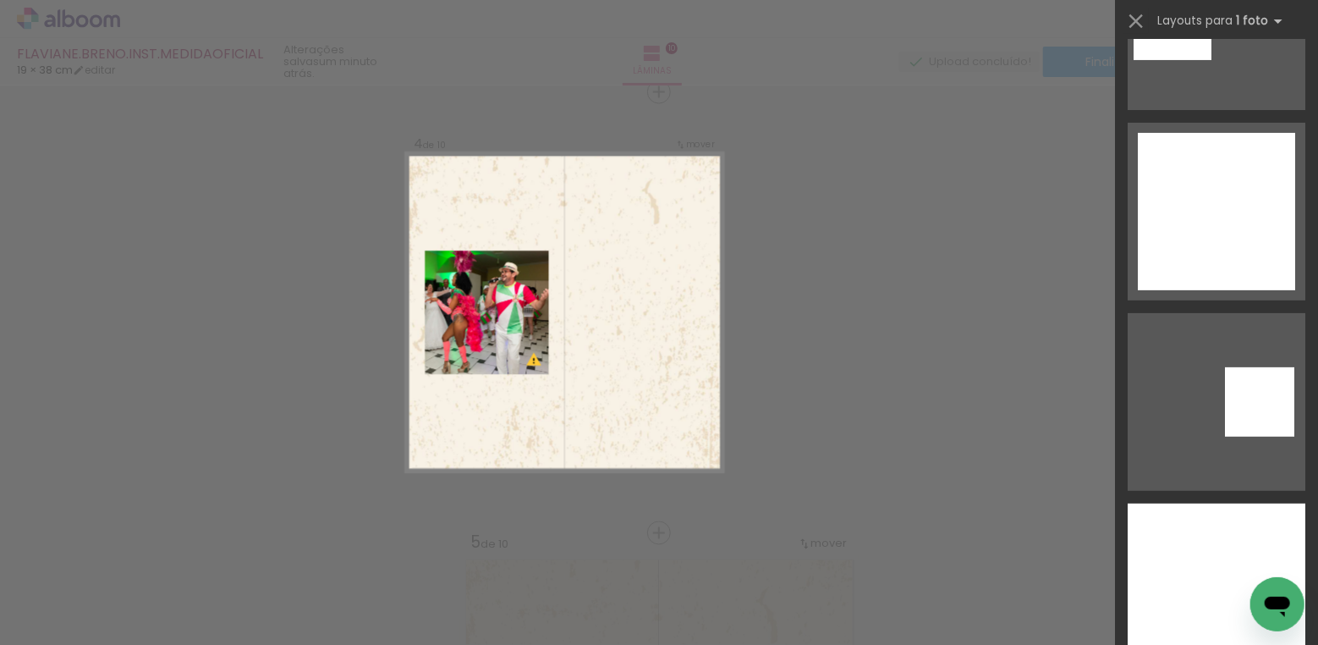
scroll to position [3825, 0]
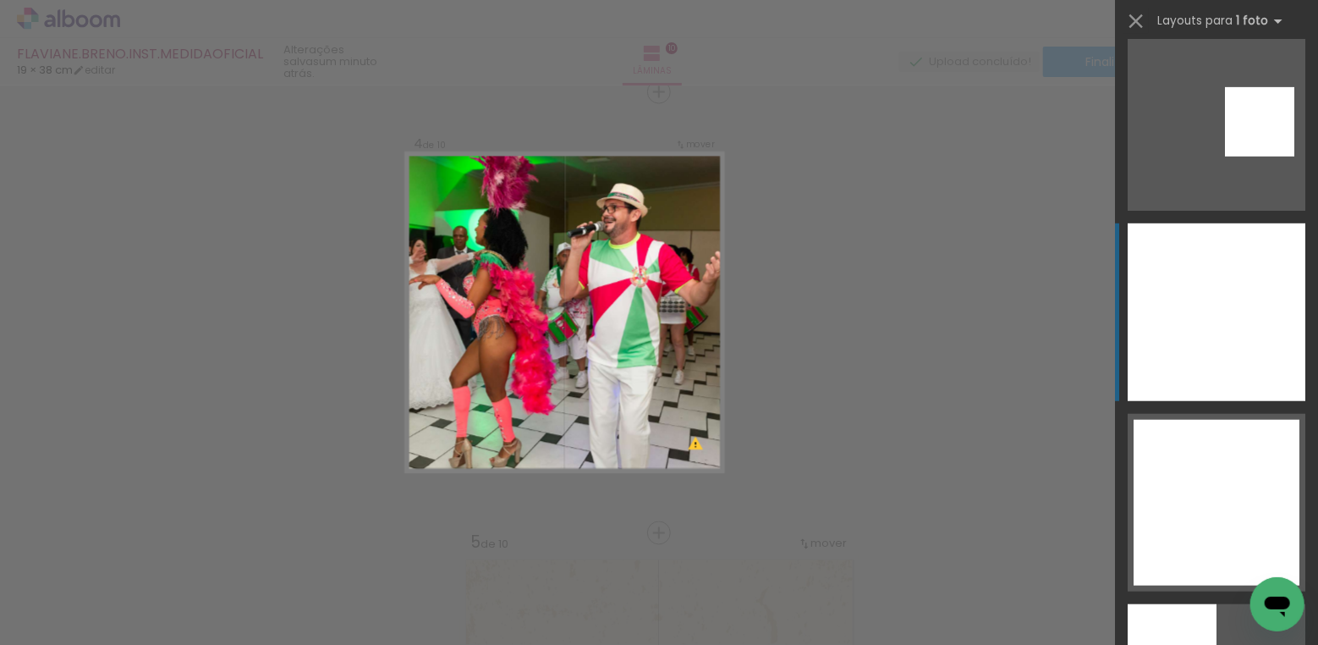
click at [1209, 351] on div at bounding box center [1217, 312] width 178 height 178
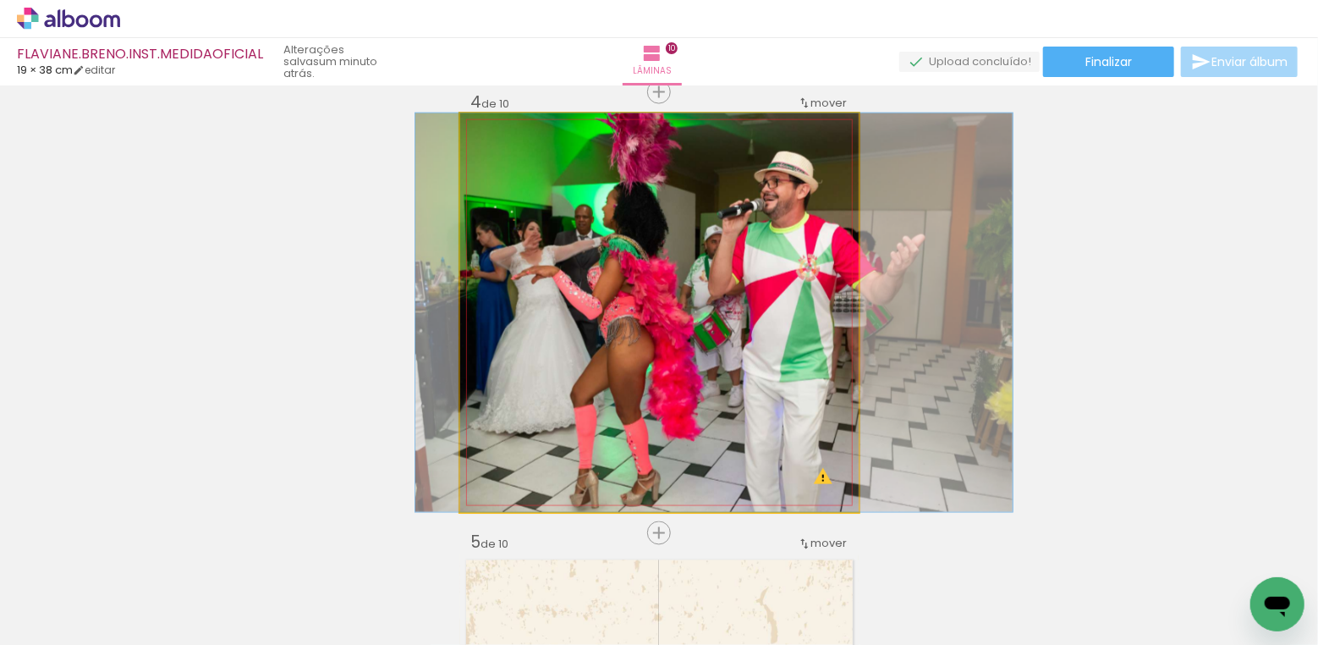
drag, startPoint x: 674, startPoint y: 378, endPoint x: 729, endPoint y: 379, distance: 55.0
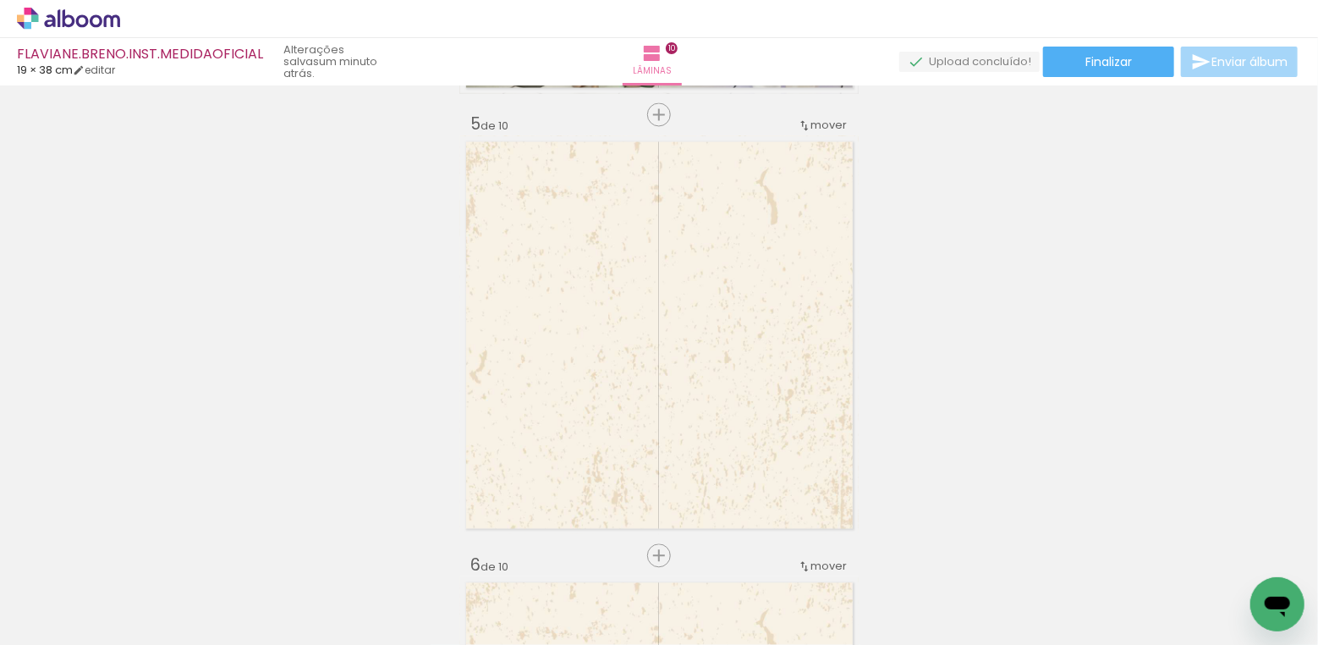
scroll to position [1786, 0]
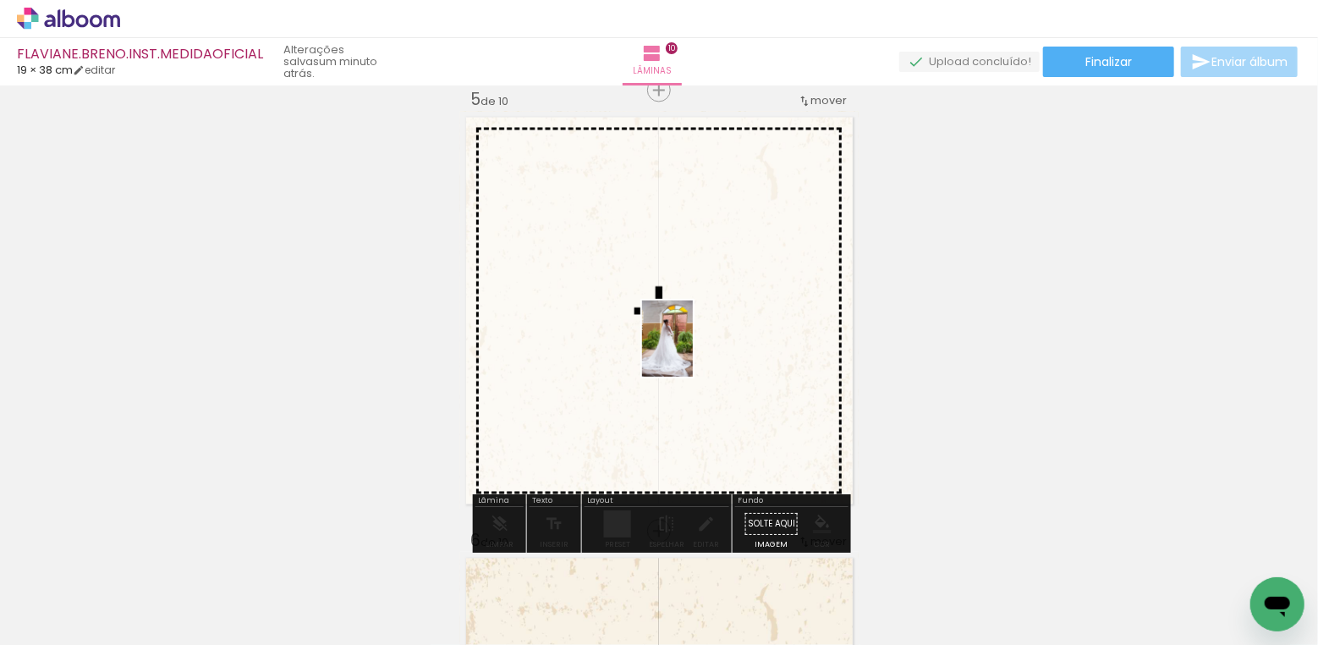
drag, startPoint x: 753, startPoint y: 612, endPoint x: 693, endPoint y: 351, distance: 267.4
click at [693, 351] on quentale-workspace at bounding box center [659, 322] width 1318 height 645
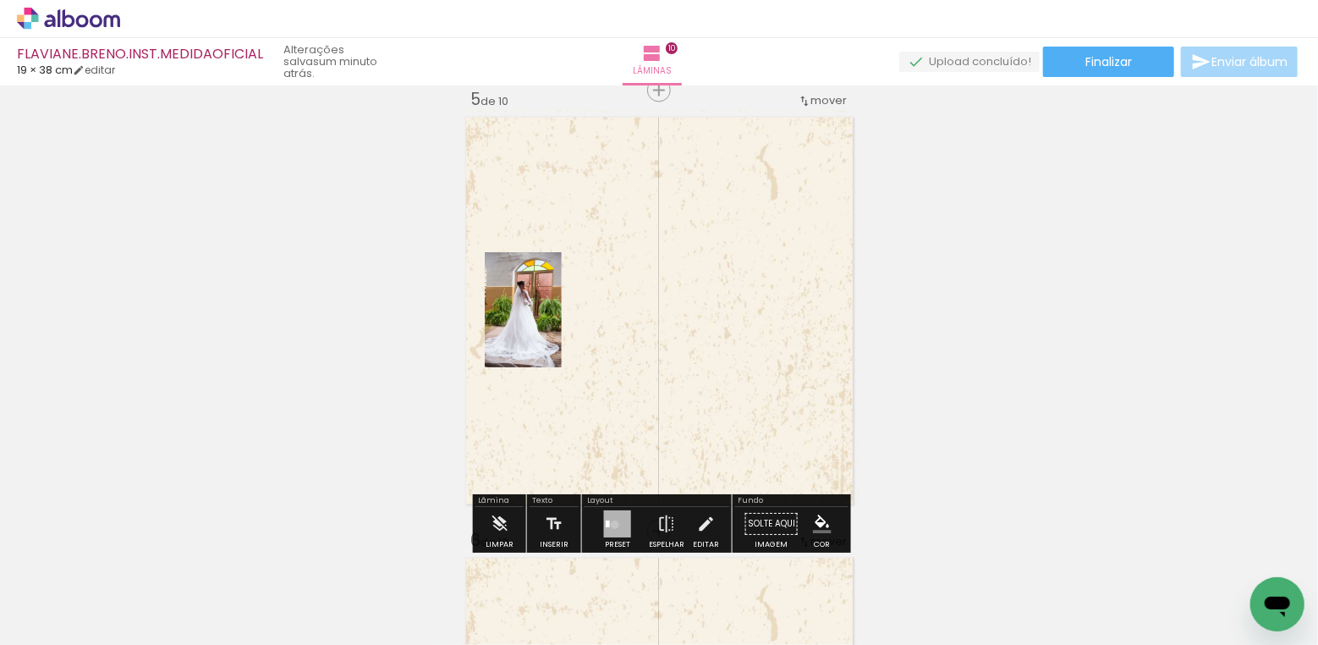
click at [611, 524] on div at bounding box center [617, 523] width 27 height 27
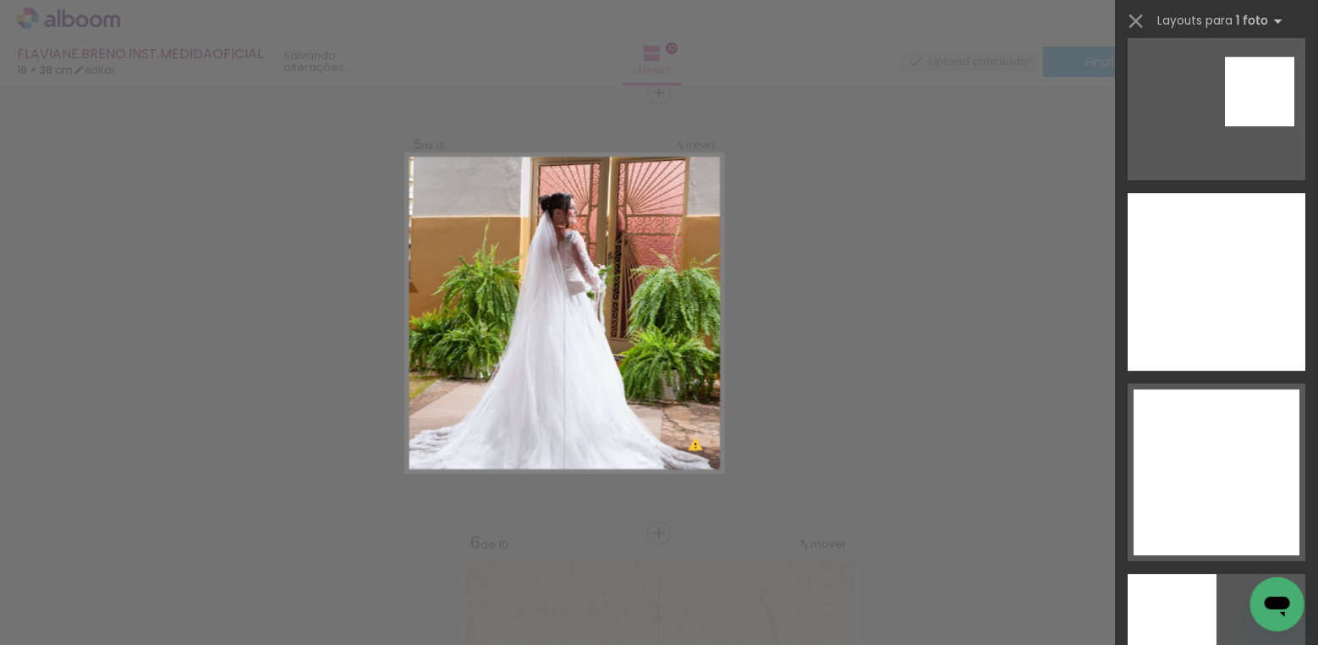
scroll to position [2565, 0]
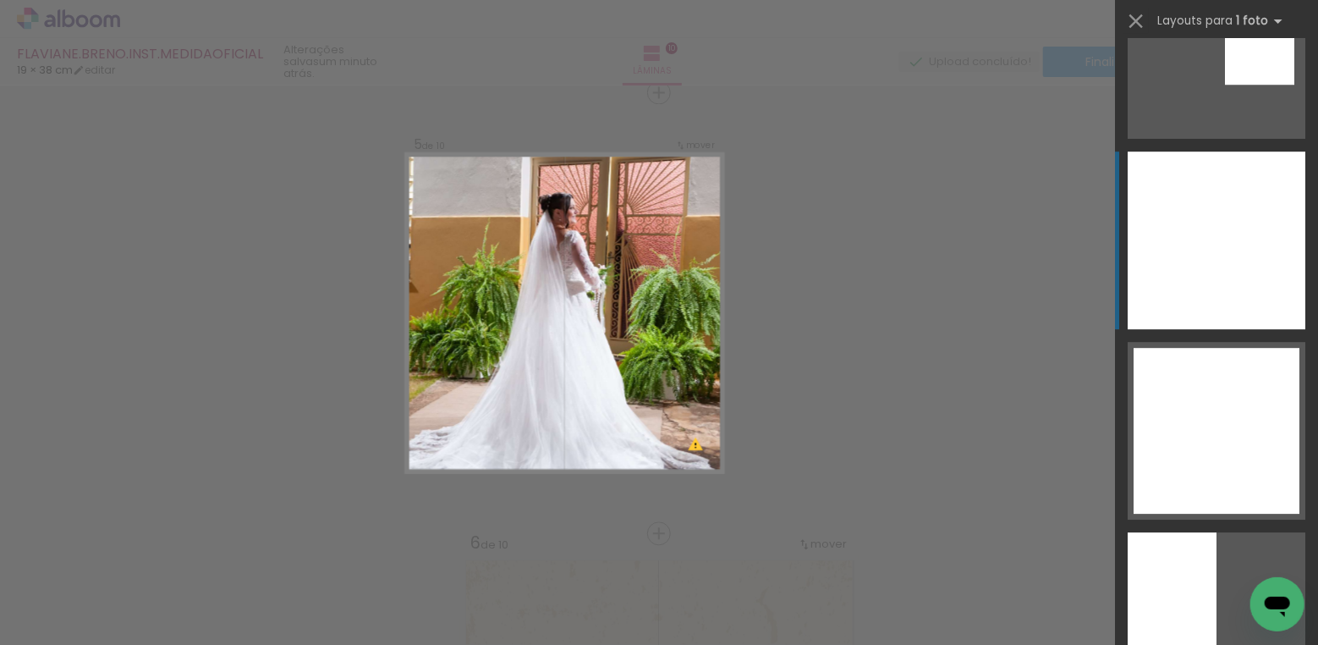
click at [1194, 268] on div at bounding box center [1217, 240] width 178 height 178
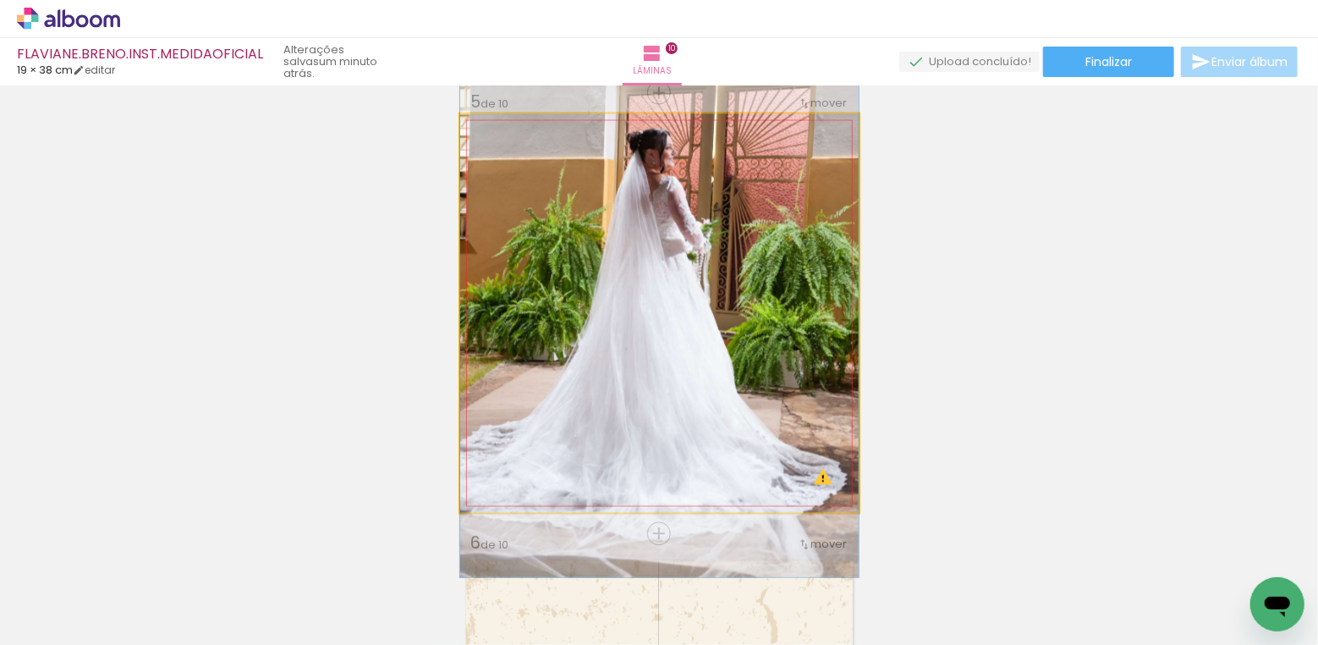
drag, startPoint x: 745, startPoint y: 350, endPoint x: 744, endPoint y: 316, distance: 33.9
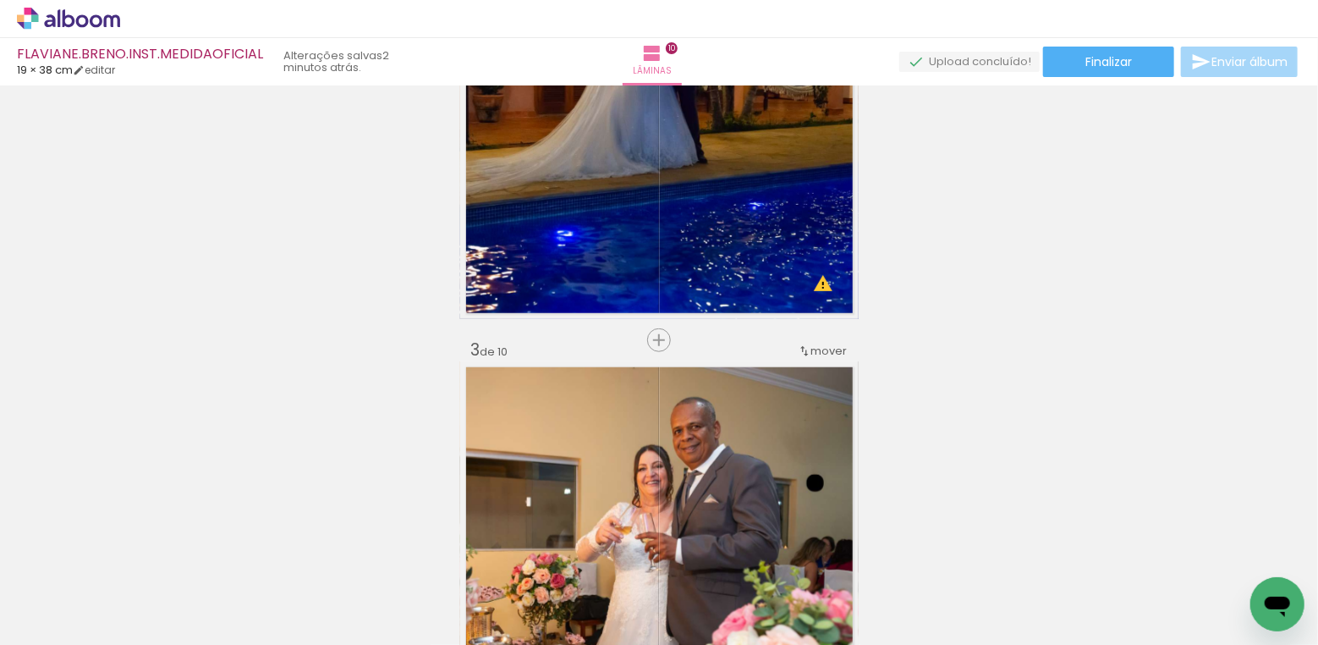
scroll to position [0, 0]
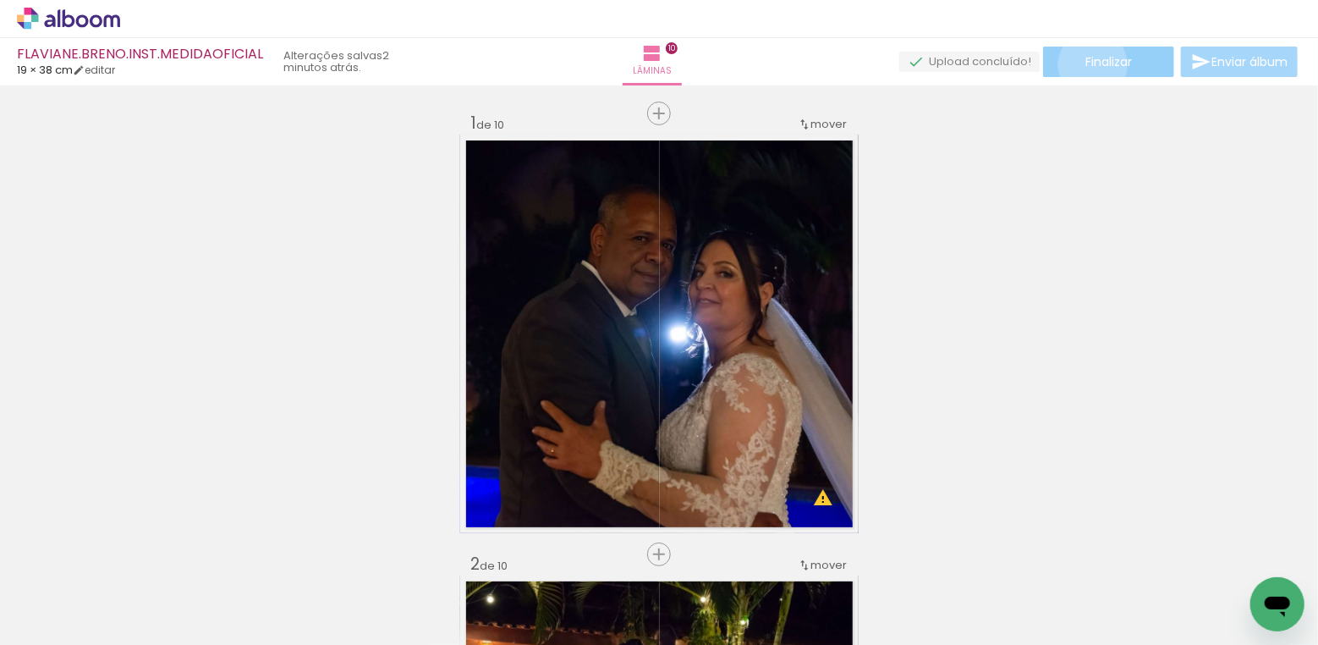
click at [1087, 64] on span "Finalizar" at bounding box center [1108, 62] width 47 height 12
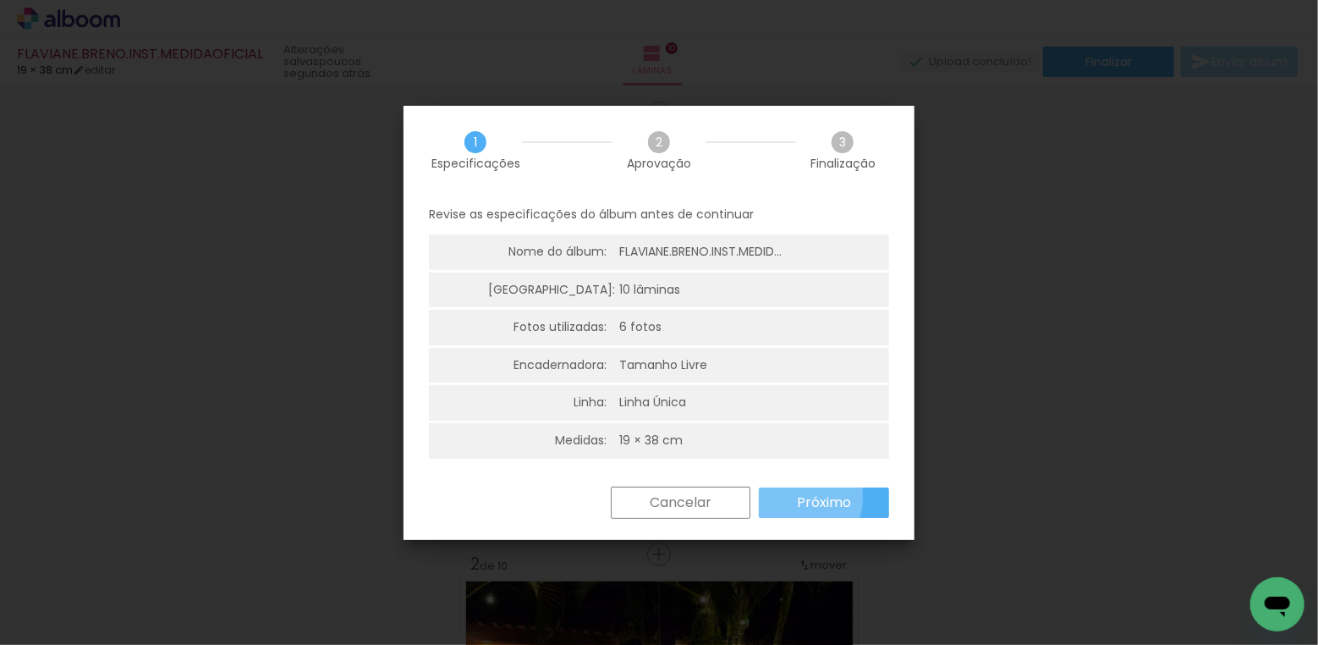
click at [0, 0] on slot "Próximo" at bounding box center [0, 0] width 0 height 0
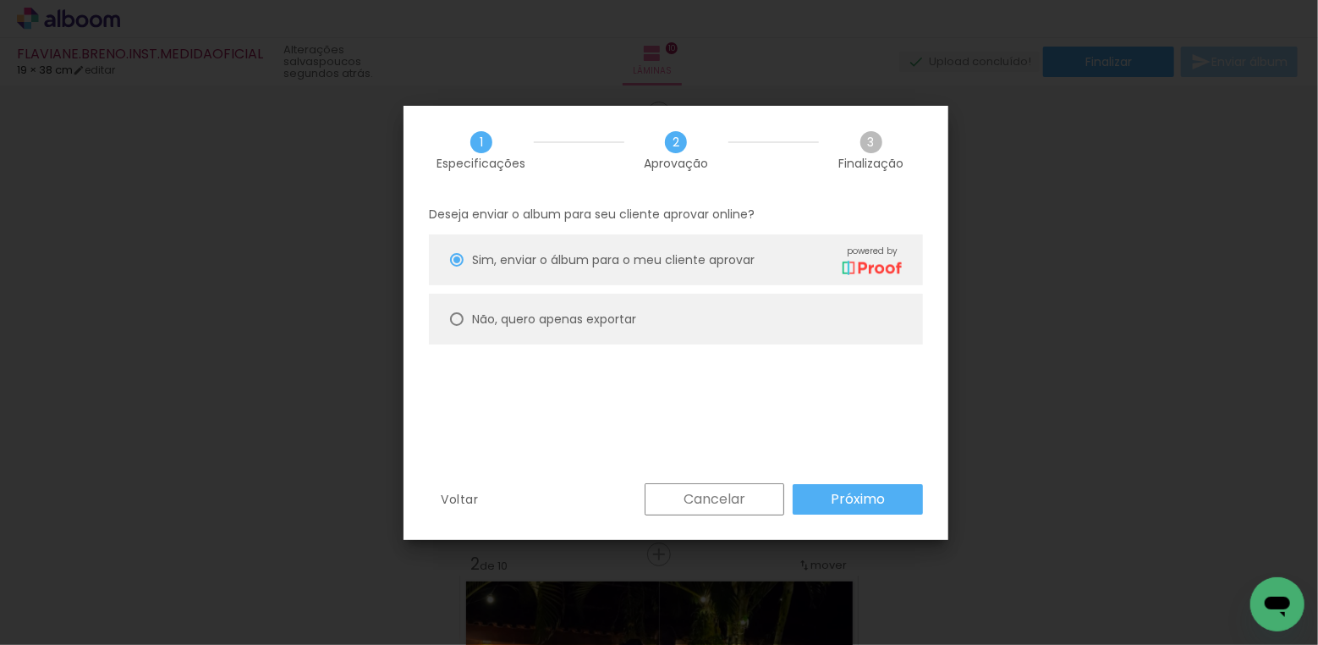
click at [459, 317] on div at bounding box center [457, 319] width 14 height 14
type paper-radio-button "on"
click at [0, 0] on slot "Próximo" at bounding box center [0, 0] width 0 height 0
type input "Alta, 300 DPI"
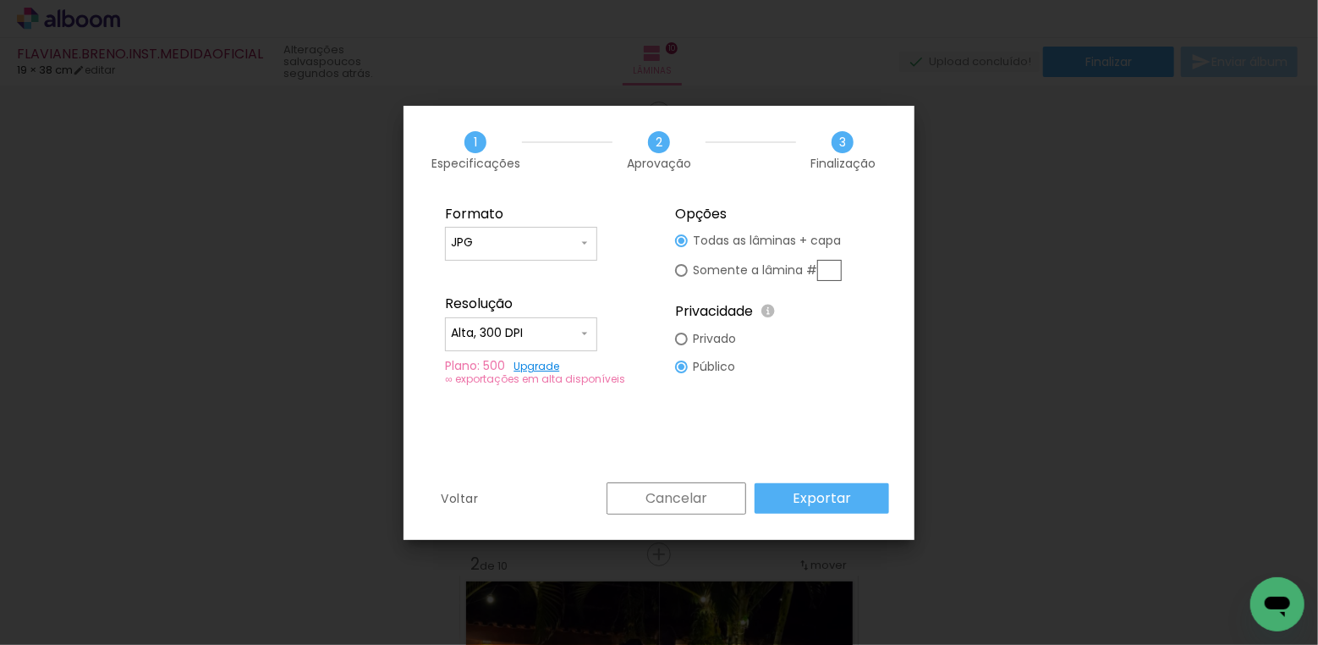
click at [684, 271] on div at bounding box center [681, 270] width 13 height 13
type paper-radio-button "on"
click at [683, 238] on div at bounding box center [681, 240] width 13 height 13
type paper-radio-button "on"
click at [0, 0] on slot "Exportar" at bounding box center [0, 0] width 0 height 0
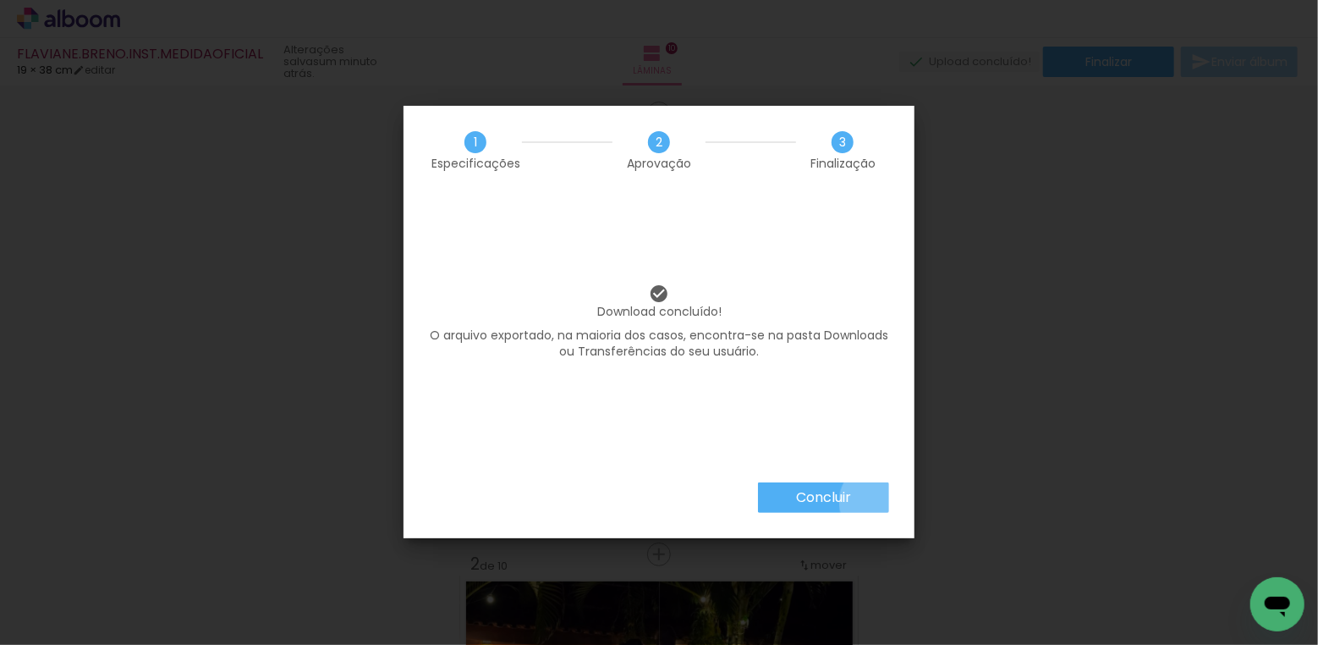
click at [877, 502] on paper-button "Concluir" at bounding box center [823, 497] width 131 height 30
